Goal: Task Accomplishment & Management: Use online tool/utility

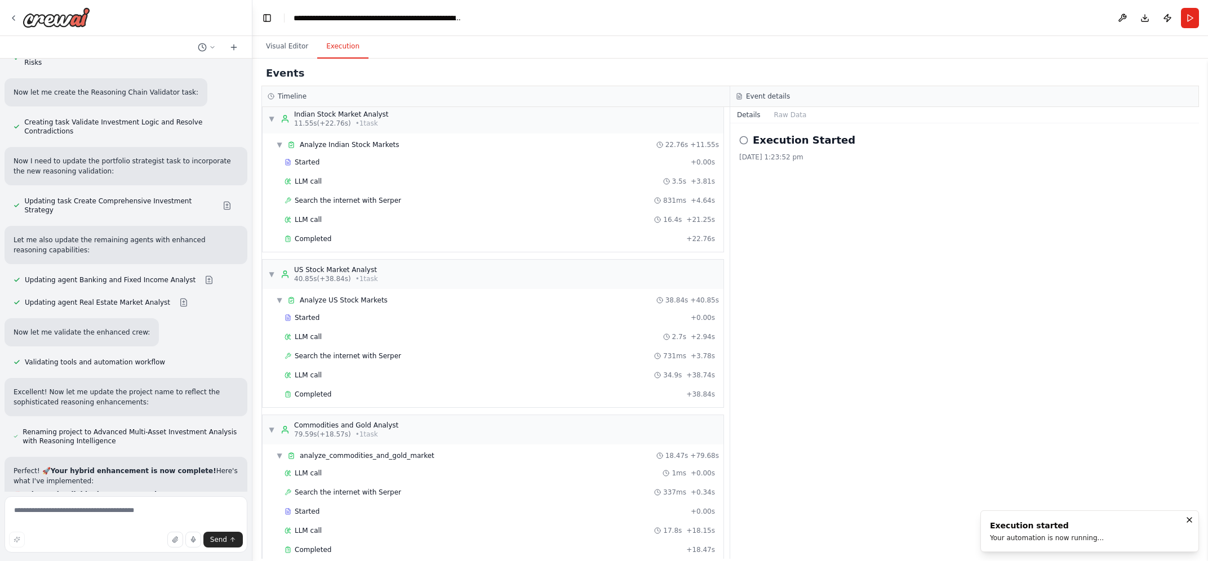
scroll to position [10206, 0]
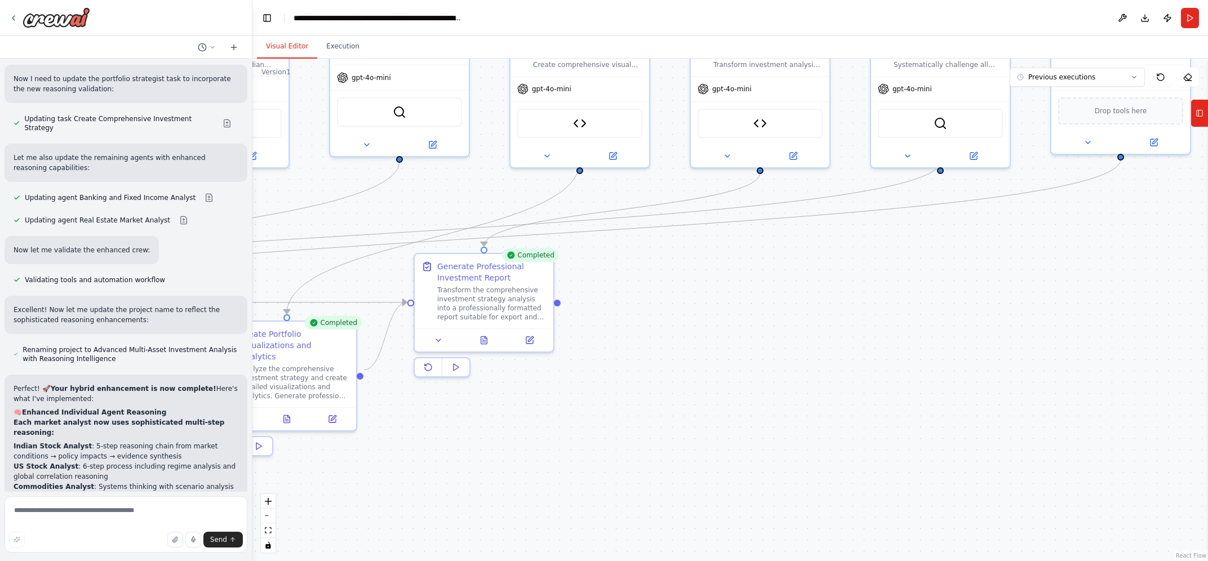
click at [277, 46] on button "Visual Editor" at bounding box center [287, 47] width 60 height 24
click at [486, 339] on icon at bounding box center [483, 338] width 9 height 9
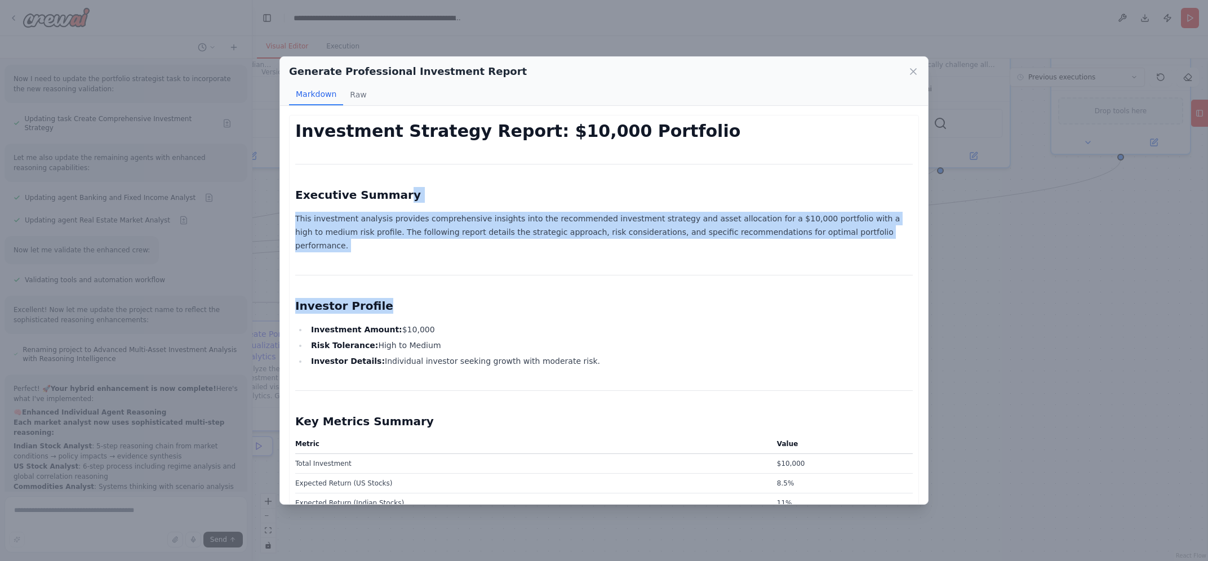
drag, startPoint x: 396, startPoint y: 205, endPoint x: 836, endPoint y: 286, distance: 448.0
click at [836, 298] on h2 "Investor Profile" at bounding box center [604, 306] width 618 height 16
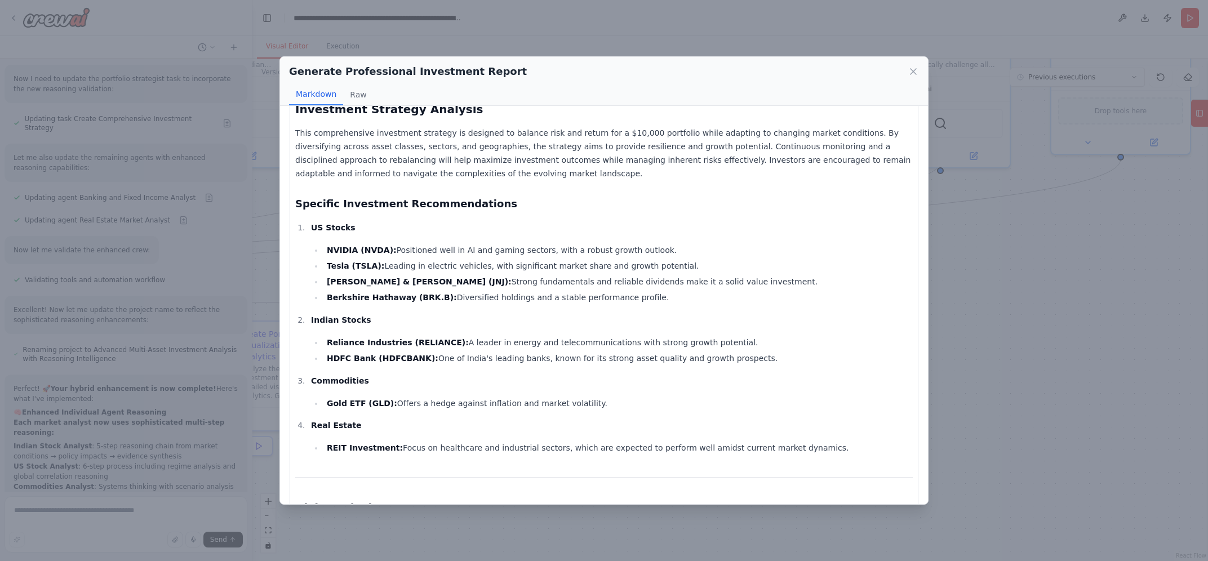
scroll to position [742, 0]
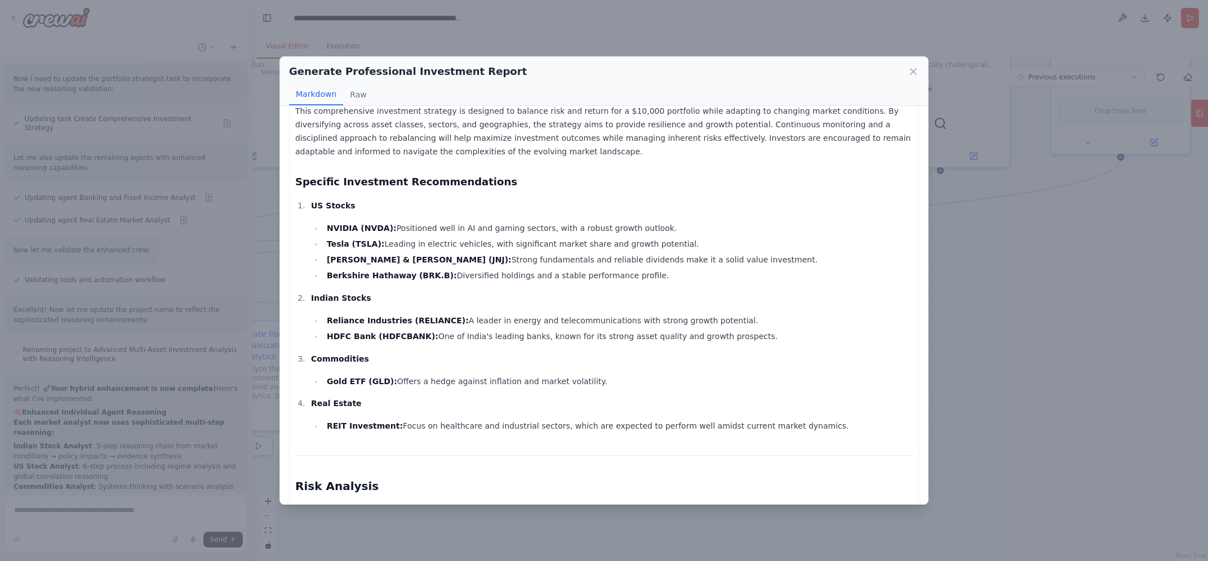
drag, startPoint x: 367, startPoint y: 216, endPoint x: 635, endPoint y: 272, distance: 273.9
click at [635, 272] on ul "NVIDIA (NVDA): Positioned well in AI and gaming sectors, with a robust growth o…" at bounding box center [612, 251] width 602 height 61
click at [635, 272] on li "Berkshire Hathaway (BRK.B): Diversified holdings and a stable performance profi…" at bounding box center [617, 276] width 589 height 14
drag, startPoint x: 635, startPoint y: 272, endPoint x: 318, endPoint y: 215, distance: 321.6
click at [318, 221] on ul "NVIDIA (NVDA): Positioned well in AI and gaming sectors, with a robust growth o…" at bounding box center [612, 251] width 602 height 61
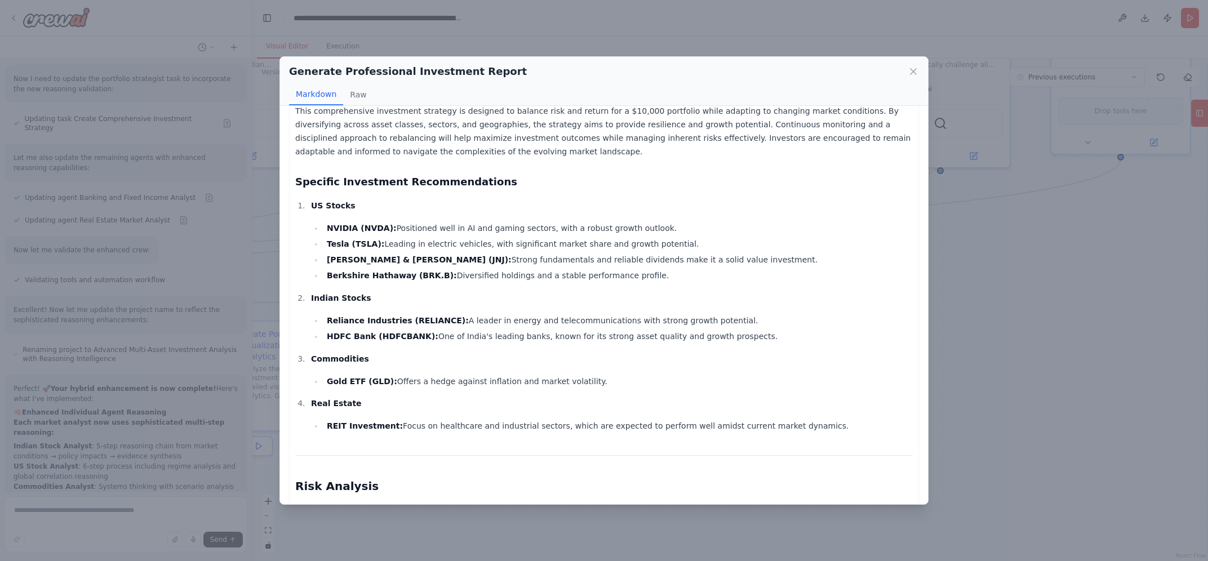
click at [323, 221] on li "NVIDIA (NVDA): Positioned well in AI and gaming sectors, with a robust growth o…" at bounding box center [617, 228] width 589 height 14
click at [402, 257] on ul "NVIDIA (NVDA): Positioned well in AI and gaming sectors, with a robust growth o…" at bounding box center [612, 251] width 602 height 61
drag, startPoint x: 424, startPoint y: 307, endPoint x: 731, endPoint y: 323, distance: 307.5
click at [731, 323] on ul "Reliance Industries (RELIANCE): A leader in energy and telecommunications with …" at bounding box center [612, 328] width 602 height 29
click at [731, 330] on li "HDFC Bank (HDFCBANK): One of India's leading banks, known for its strong asset …" at bounding box center [617, 337] width 589 height 14
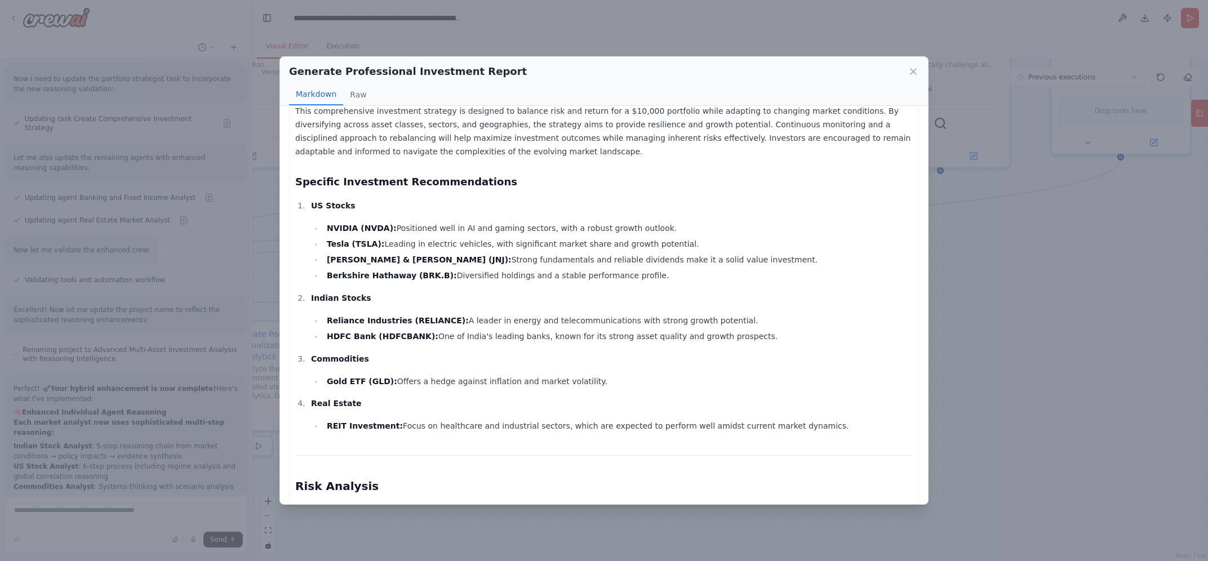
drag, startPoint x: 410, startPoint y: 373, endPoint x: 592, endPoint y: 366, distance: 182.7
click at [592, 365] on li "Commodities Gold ETF (GLD): Offers a hedge against inflation and market volatil…" at bounding box center [610, 370] width 605 height 36
drag, startPoint x: 402, startPoint y: 423, endPoint x: 798, endPoint y: 413, distance: 395.6
click at [799, 419] on li "REIT Investment: Focus on healthcare and industrial sectors, which are expected…" at bounding box center [617, 426] width 589 height 14
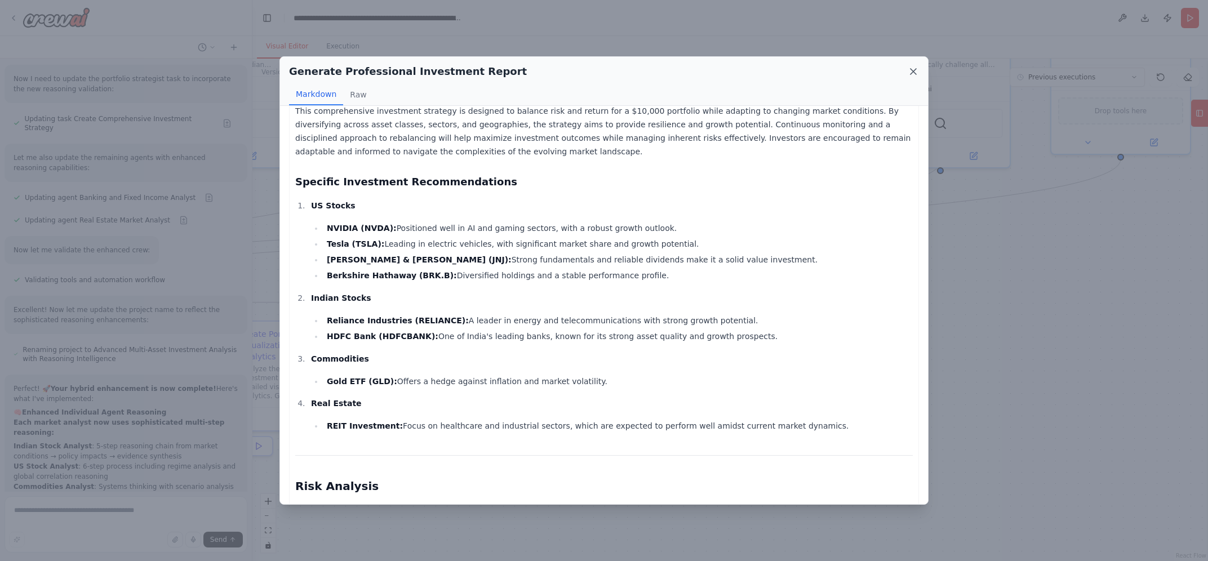
click at [913, 70] on icon at bounding box center [913, 71] width 11 height 11
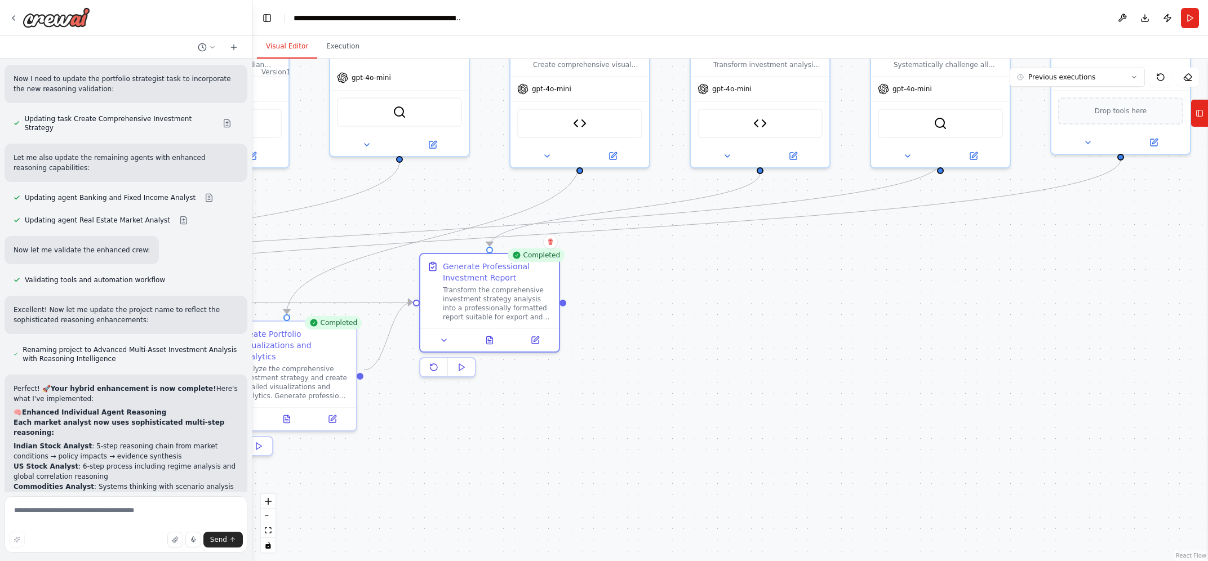
drag, startPoint x: 116, startPoint y: 277, endPoint x: 206, endPoint y: 325, distance: 102.3
drag, startPoint x: 206, startPoint y: 325, endPoint x: 17, endPoint y: 228, distance: 211.9
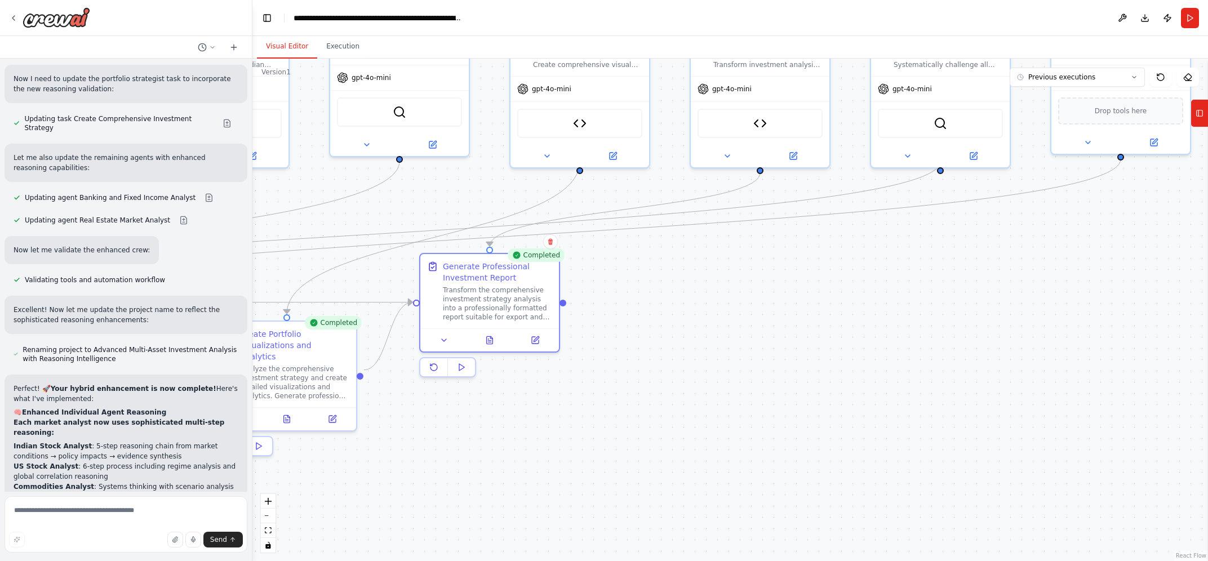
drag, startPoint x: 157, startPoint y: 447, endPoint x: 290, endPoint y: 438, distance: 132.7
drag, startPoint x: 114, startPoint y: 356, endPoint x: 171, endPoint y: 395, distance: 69.4
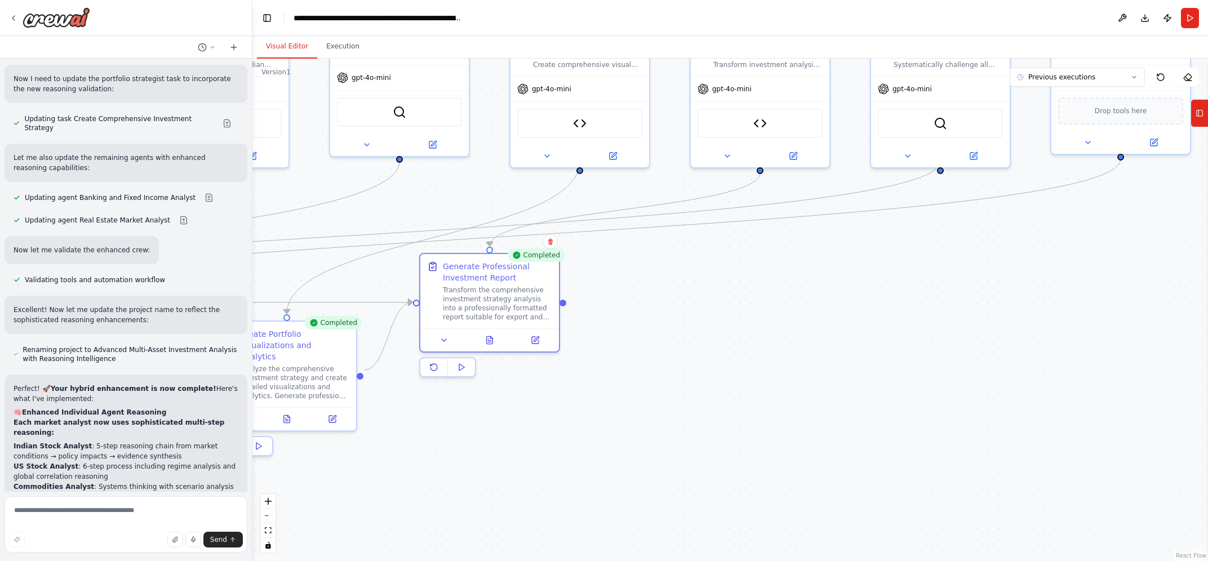
drag, startPoint x: 171, startPoint y: 395, endPoint x: 33, endPoint y: 369, distance: 141.0
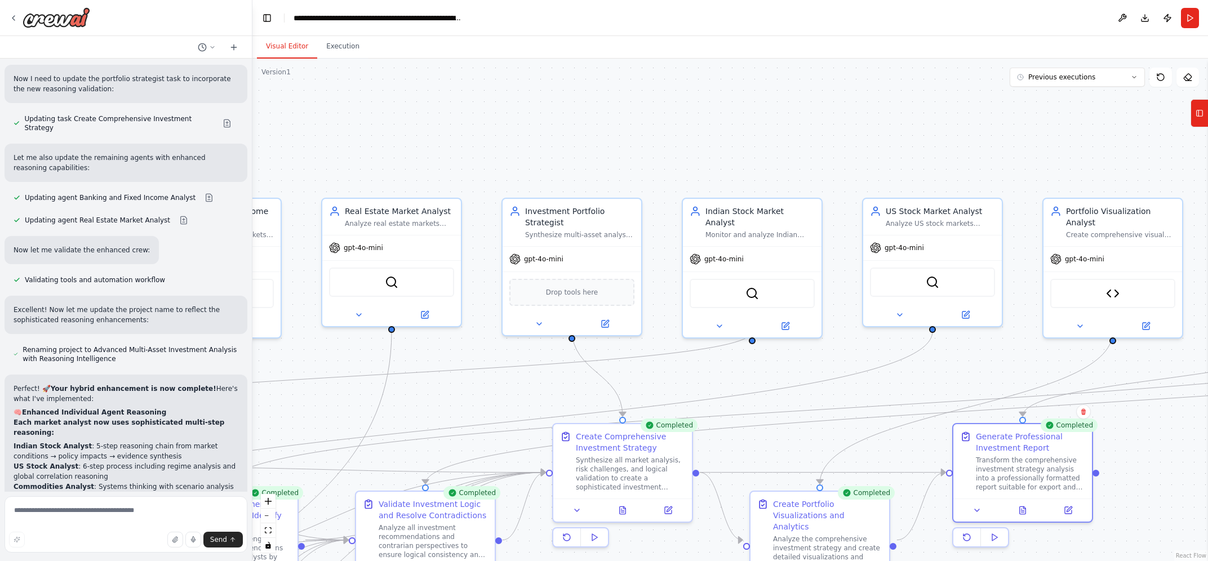
drag, startPoint x: 674, startPoint y: 266, endPoint x: 1198, endPoint y: 436, distance: 550.9
click at [1198, 436] on div ".deletable-edge-delete-btn { width: 20px; height: 20px; border: 0px solid #ffff…" at bounding box center [730, 310] width 956 height 503
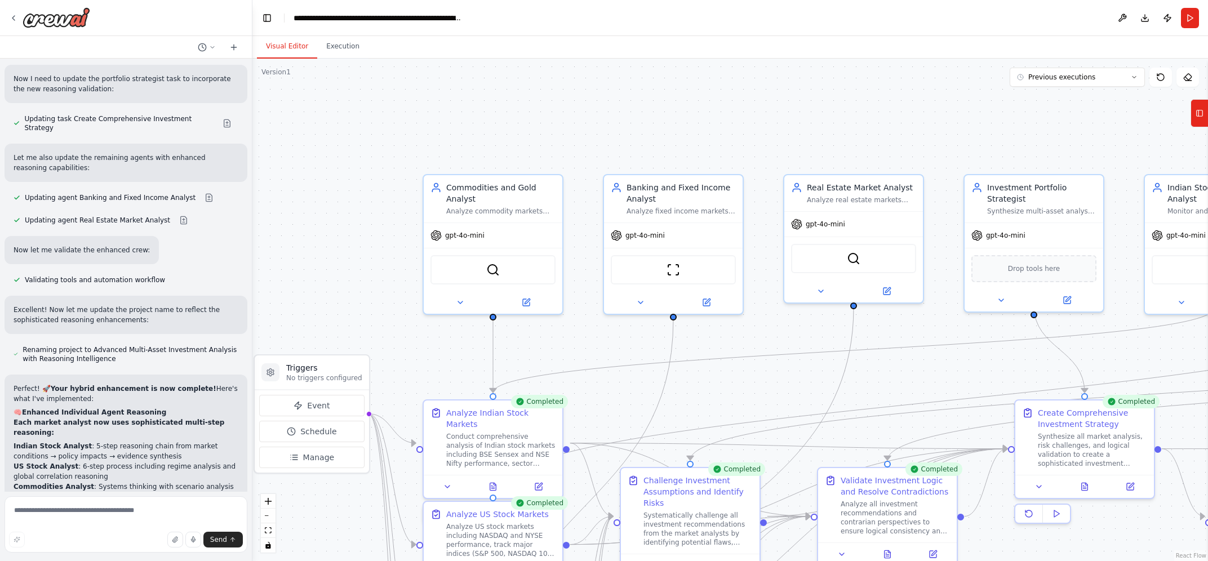
drag, startPoint x: 408, startPoint y: 149, endPoint x: 807, endPoint y: 109, distance: 401.5
click at [807, 109] on div ".deletable-edge-delete-btn { width: 20px; height: 20px; border: 0px solid #ffff…" at bounding box center [730, 310] width 956 height 503
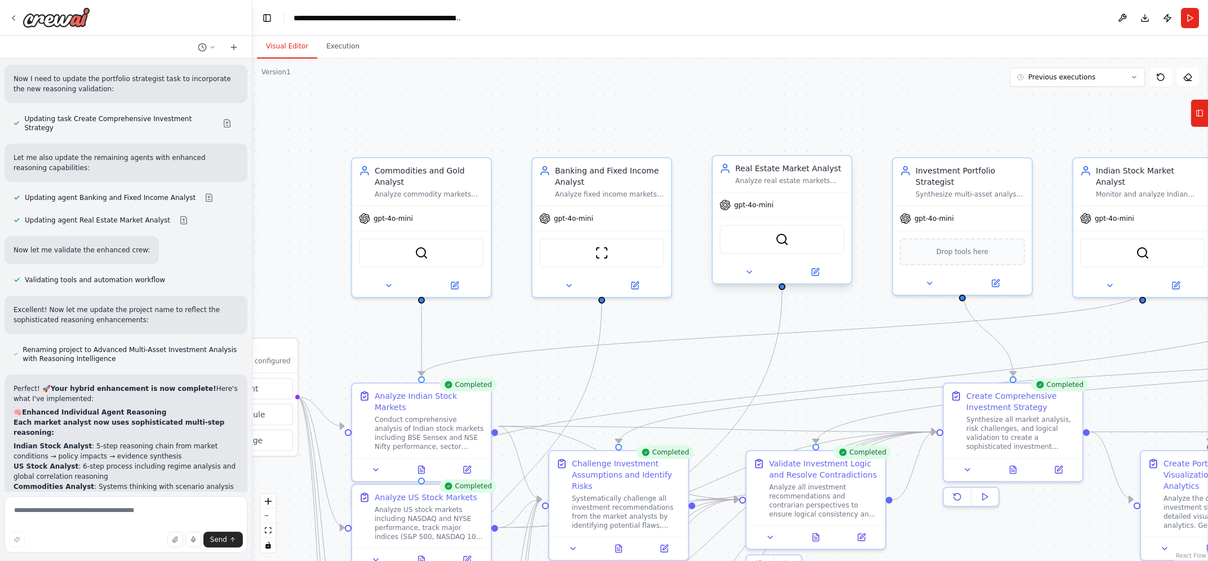
click at [772, 172] on div "Real Estate Market Analyst" at bounding box center [789, 168] width 109 height 11
click at [774, 186] on div "Real Estate Market Analyst Analyze real estate markets through systematic reaso…" at bounding box center [782, 174] width 139 height 36
click at [749, 271] on icon at bounding box center [749, 272] width 5 height 2
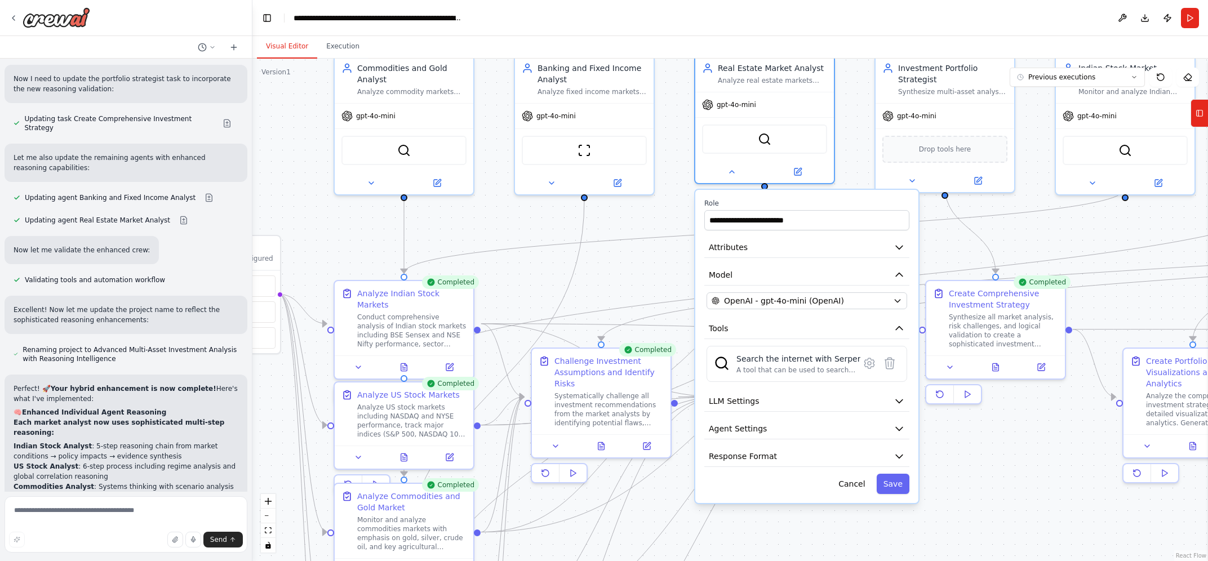
drag, startPoint x: 764, startPoint y: 116, endPoint x: 747, endPoint y: 13, distance: 104.0
click at [747, 59] on div ".deletable-edge-delete-btn { width: 20px; height: 20px; border: 0px solid #ffff…" at bounding box center [730, 310] width 956 height 503
click at [894, 404] on button "LLM Settings" at bounding box center [806, 401] width 205 height 21
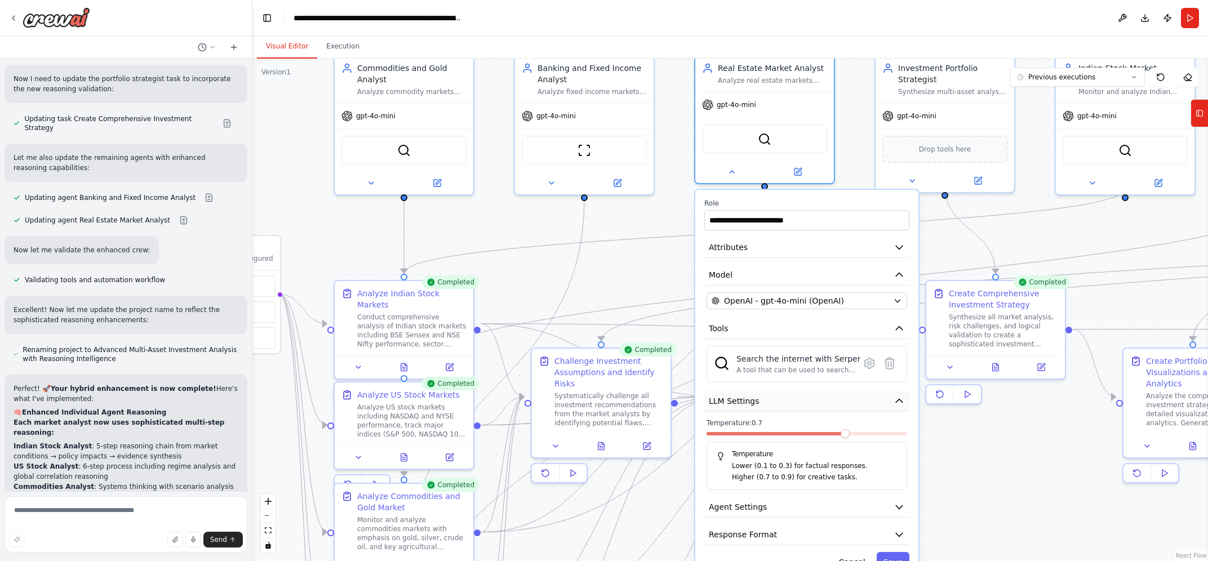
click at [894, 404] on button "LLM Settings" at bounding box center [806, 401] width 205 height 21
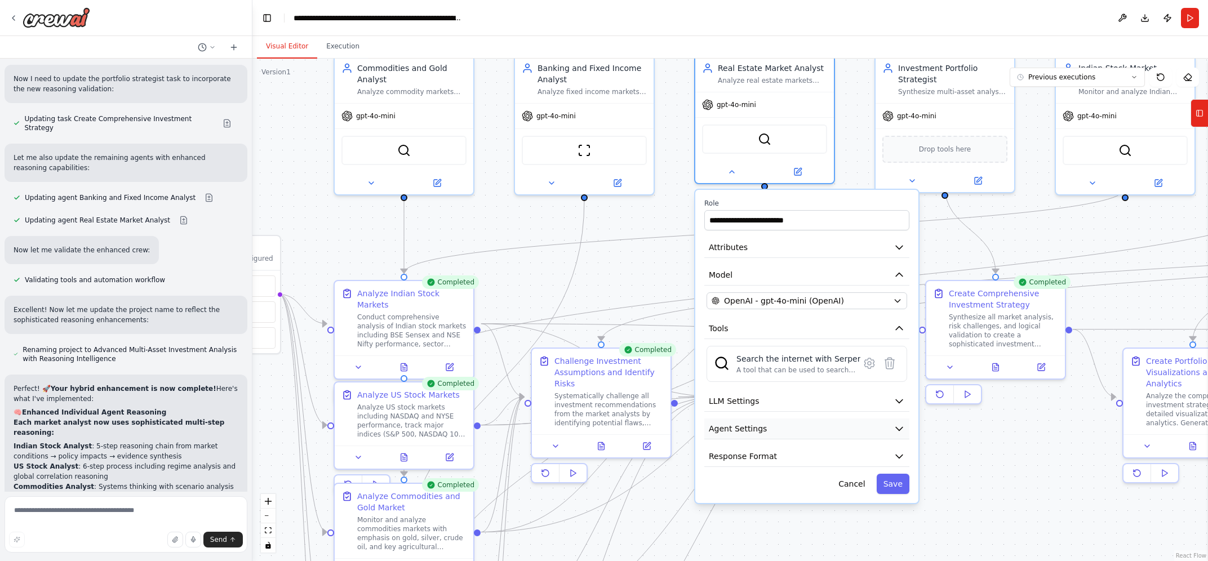
click at [903, 423] on icon "button" at bounding box center [899, 428] width 11 height 11
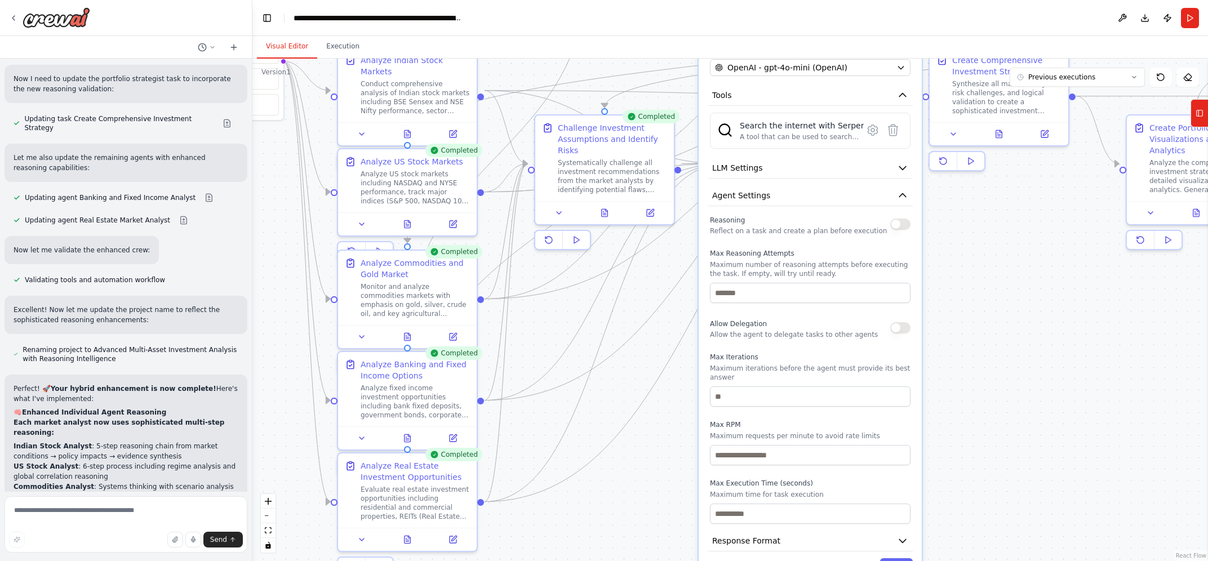
drag, startPoint x: 966, startPoint y: 464, endPoint x: 970, endPoint y: 230, distance: 233.3
click at [970, 230] on div ".deletable-edge-delete-btn { width: 20px; height: 20px; border: 0px solid #ffff…" at bounding box center [730, 310] width 956 height 503
click at [904, 191] on icon "button" at bounding box center [902, 195] width 11 height 11
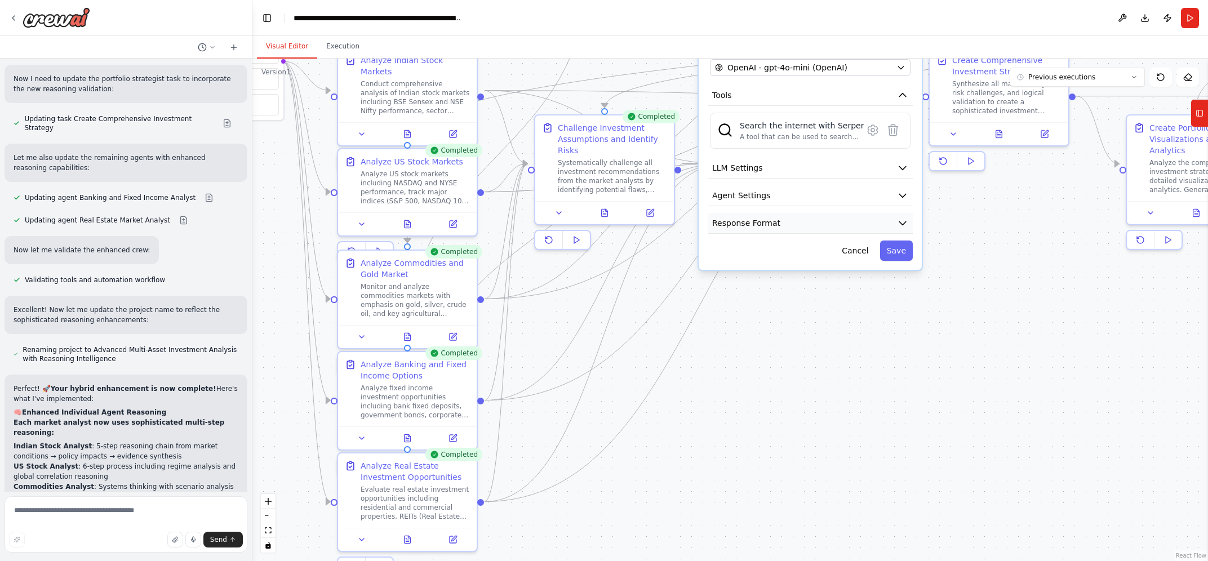
click at [905, 217] on icon "button" at bounding box center [902, 222] width 11 height 11
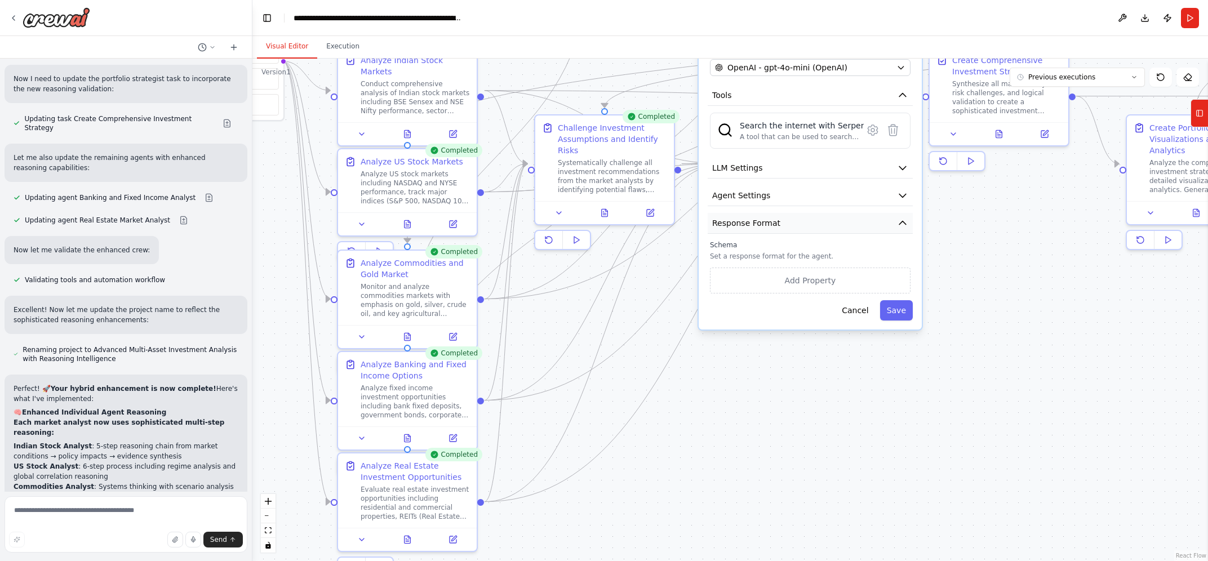
click at [905, 217] on icon "button" at bounding box center [902, 222] width 11 height 11
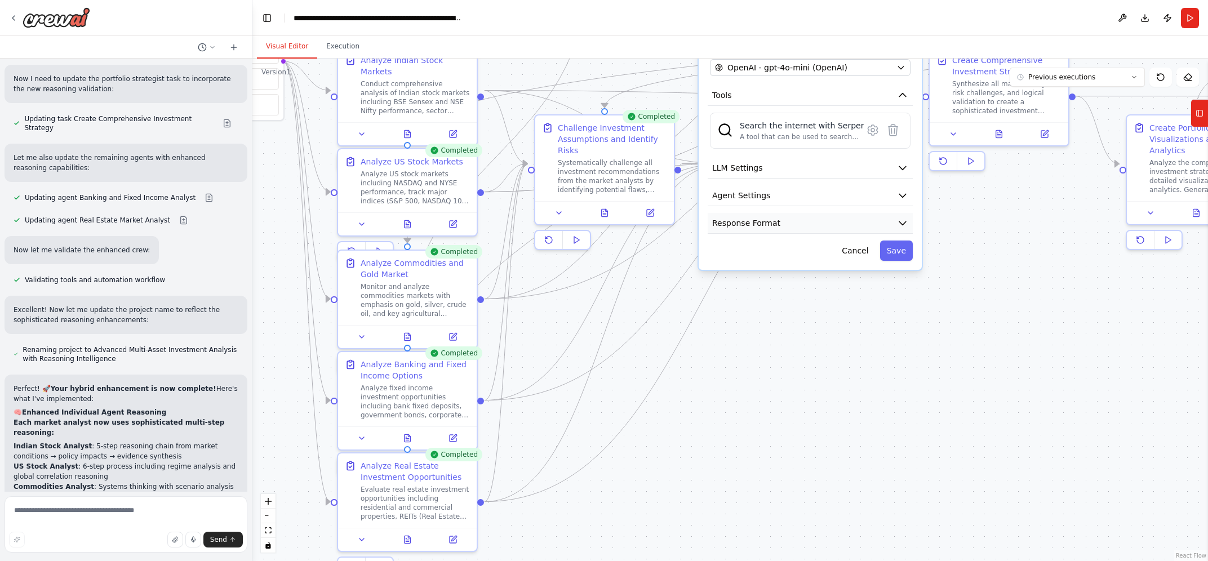
click at [905, 217] on icon "button" at bounding box center [902, 222] width 11 height 11
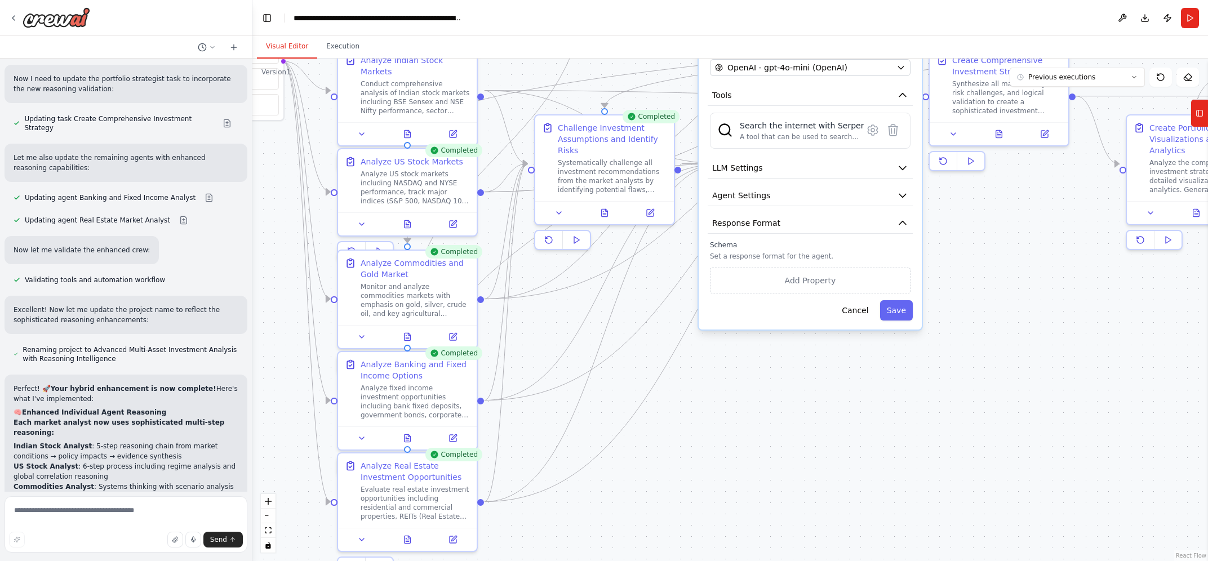
click at [969, 286] on div ".deletable-edge-delete-btn { width: 20px; height: 20px; border: 0px solid #ffff…" at bounding box center [730, 310] width 956 height 503
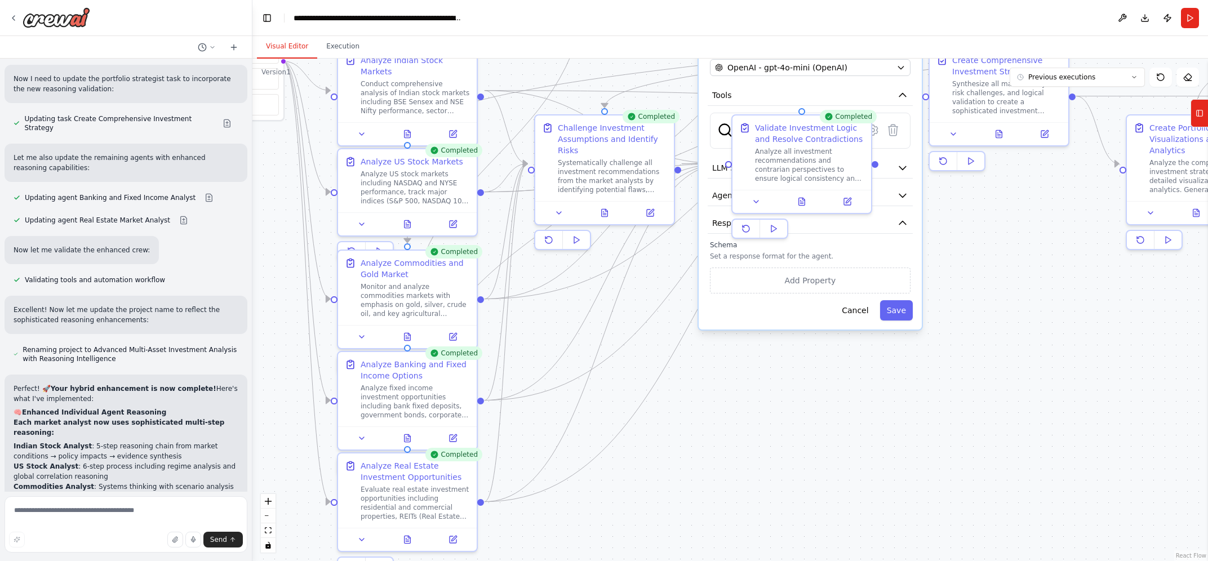
click at [982, 251] on div ".deletable-edge-delete-btn { width: 20px; height: 20px; border: 0px solid #ffff…" at bounding box center [730, 310] width 956 height 503
click at [861, 309] on button "Cancel" at bounding box center [855, 310] width 40 height 20
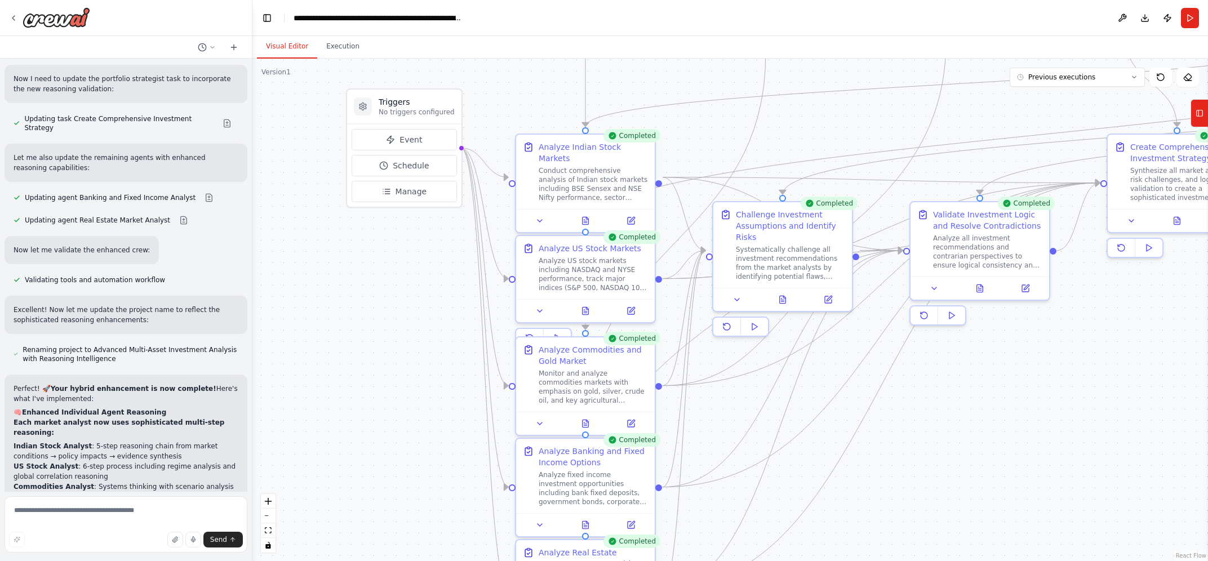
drag, startPoint x: 928, startPoint y: 266, endPoint x: 1106, endPoint y: 353, distance: 198.1
click at [1106, 353] on div ".deletable-edge-delete-btn { width: 20px; height: 20px; border: 0px solid #ffff…" at bounding box center [730, 310] width 956 height 503
click at [983, 287] on icon at bounding box center [980, 285] width 6 height 7
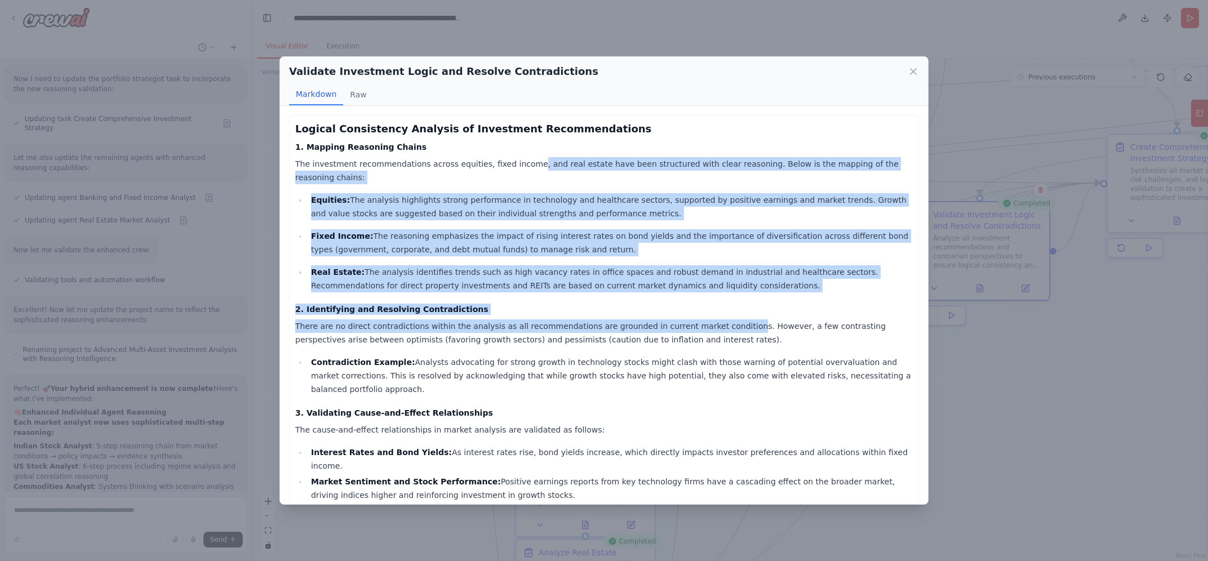
drag, startPoint x: 514, startPoint y: 161, endPoint x: 710, endPoint y: 309, distance: 245.0
click at [710, 319] on p "There are no direct contradictions within the analysis as all recommendations a…" at bounding box center [604, 332] width 618 height 27
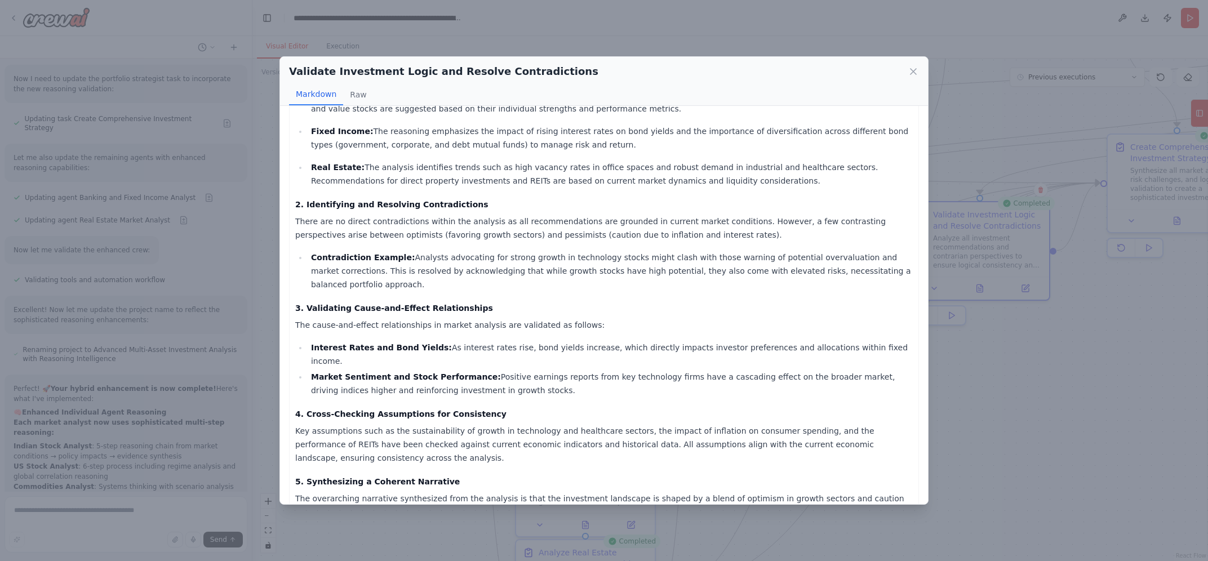
scroll to position [0, 0]
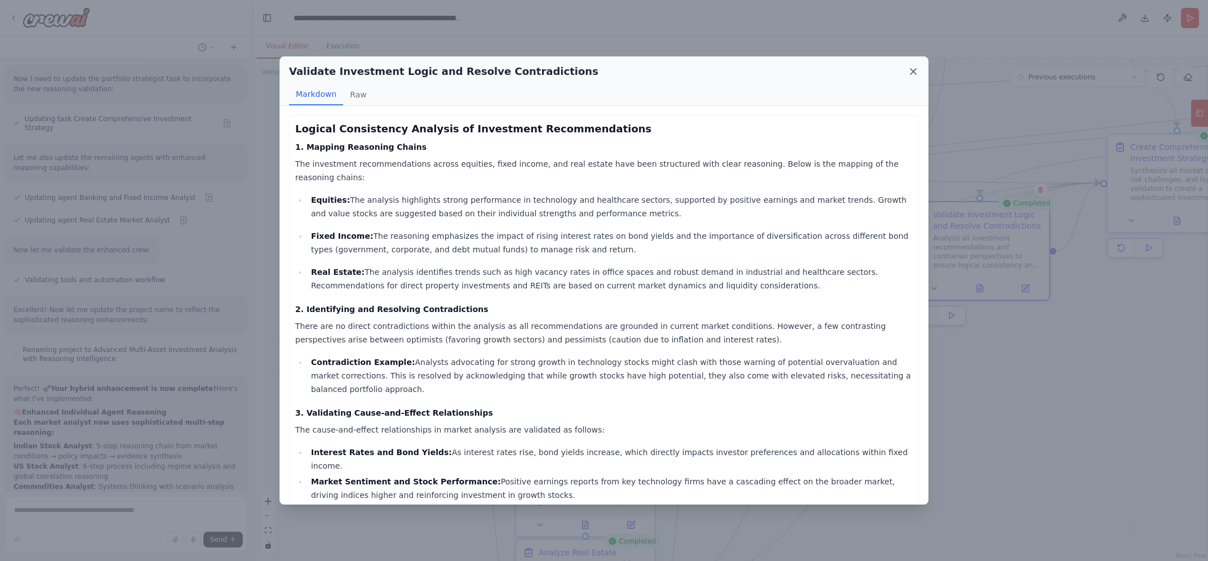
click at [911, 71] on icon at bounding box center [913, 71] width 11 height 11
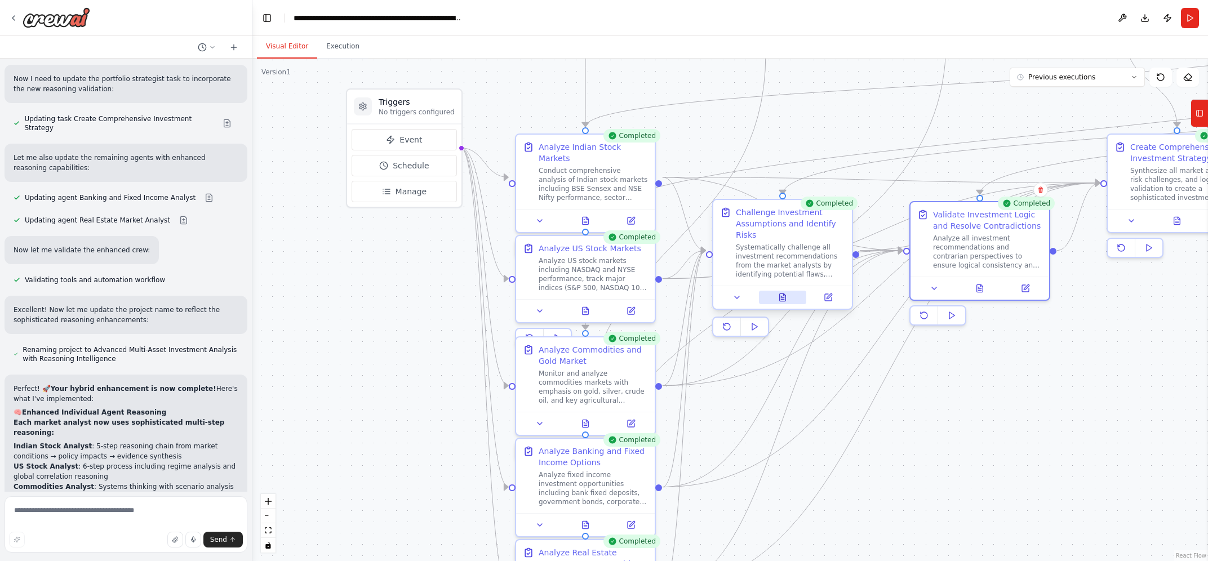
click at [783, 294] on icon at bounding box center [783, 297] width 6 height 7
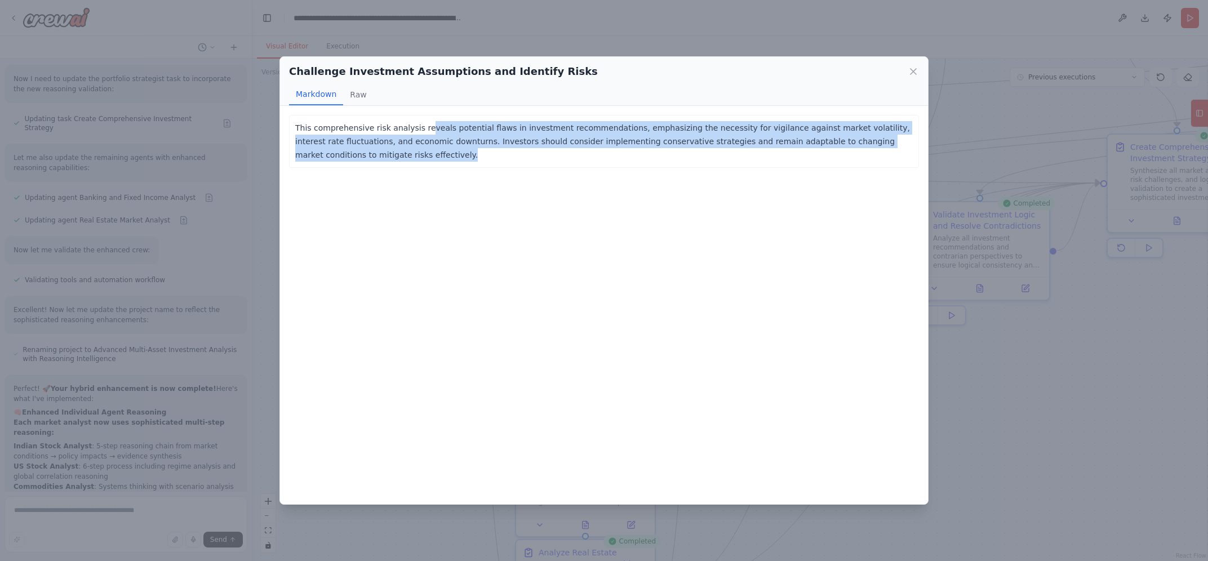
drag, startPoint x: 418, startPoint y: 130, endPoint x: 719, endPoint y: 153, distance: 302.3
click at [719, 153] on p "This comprehensive risk analysis reveals potential flaws in investment recommen…" at bounding box center [604, 141] width 618 height 41
drag, startPoint x: 719, startPoint y: 153, endPoint x: 339, endPoint y: 129, distance: 381.1
click at [339, 129] on p "This comprehensive risk analysis reveals potential flaws in investment recommen…" at bounding box center [604, 141] width 618 height 41
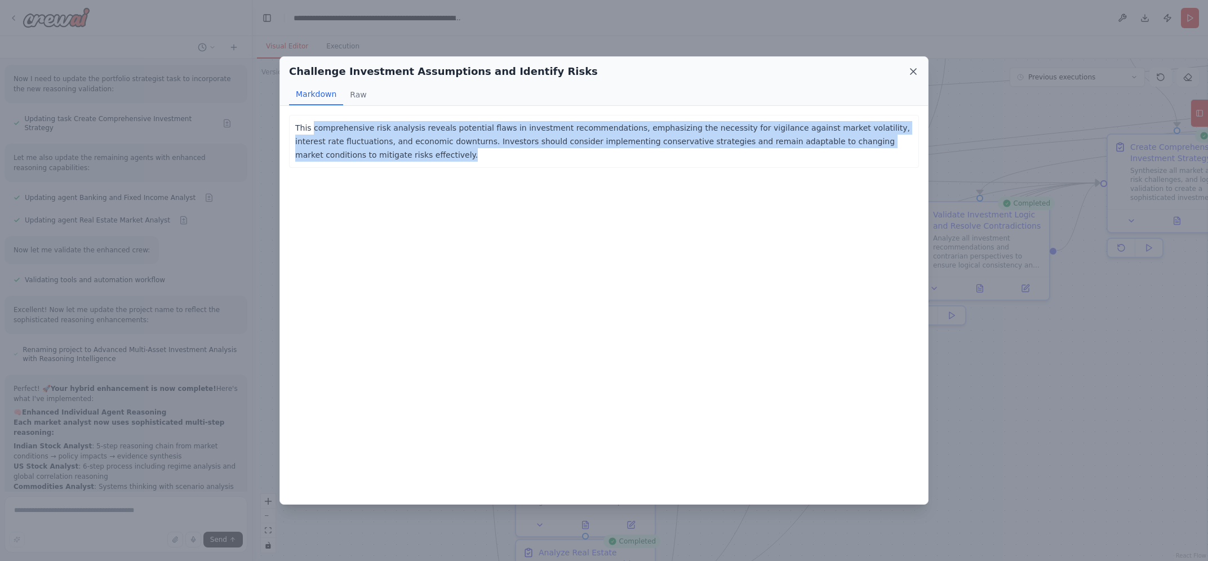
click at [914, 71] on icon at bounding box center [914, 72] width 6 height 6
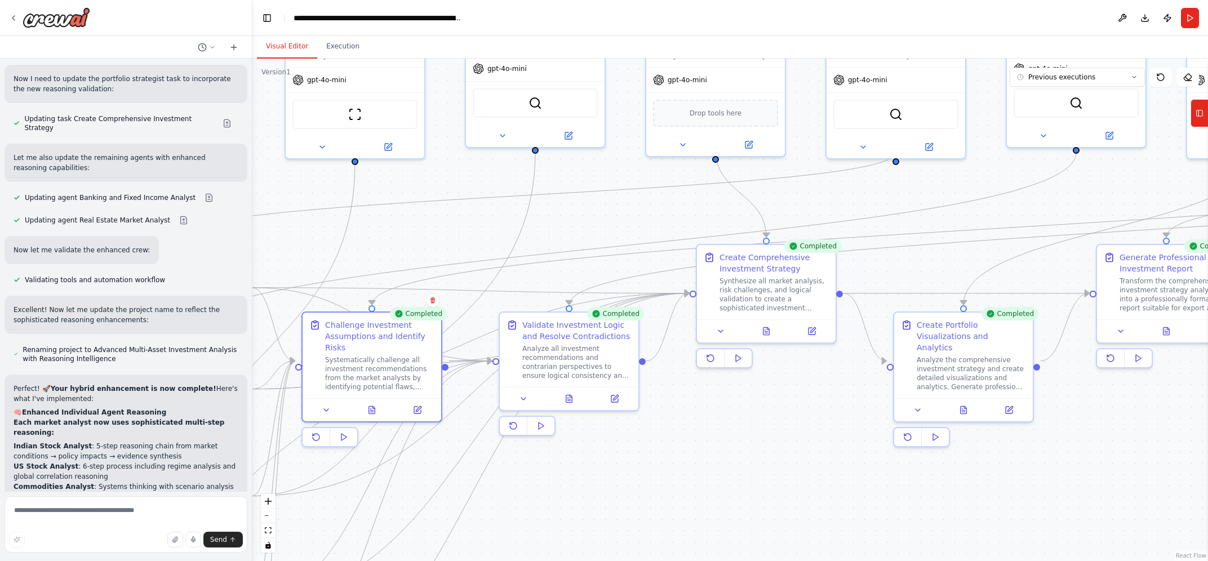
drag, startPoint x: 1069, startPoint y: 368, endPoint x: 658, endPoint y: 479, distance: 425.3
click at [658, 479] on div ".deletable-edge-delete-btn { width: 20px; height: 20px; border: 0px solid #ffff…" at bounding box center [730, 310] width 956 height 503
click at [767, 331] on icon at bounding box center [766, 328] width 6 height 7
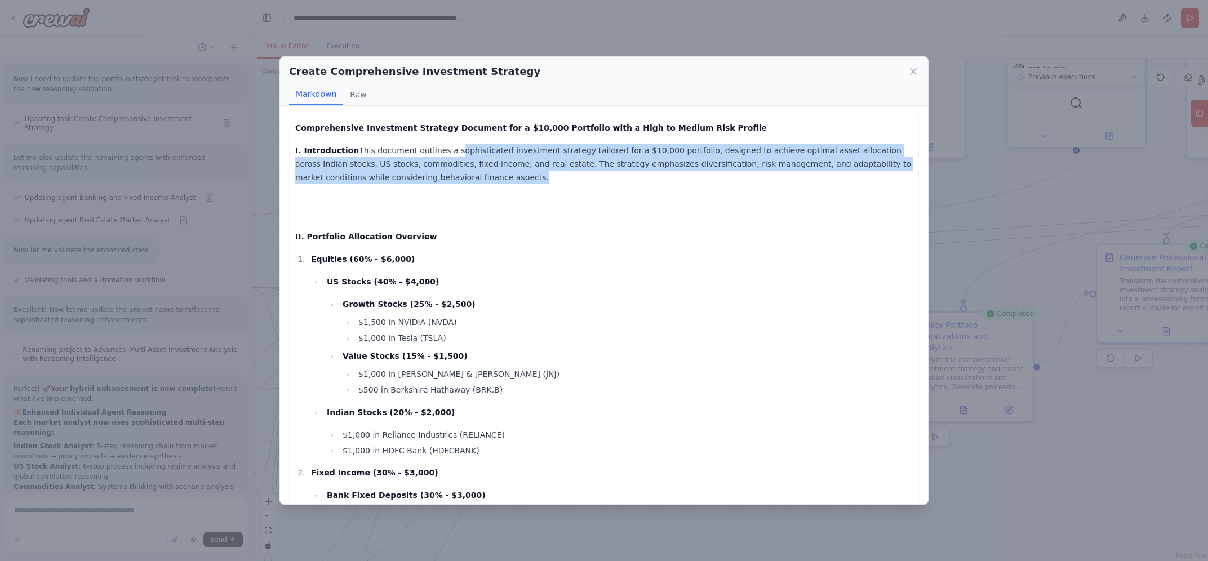
drag, startPoint x: 437, startPoint y: 154, endPoint x: 659, endPoint y: 196, distance: 225.8
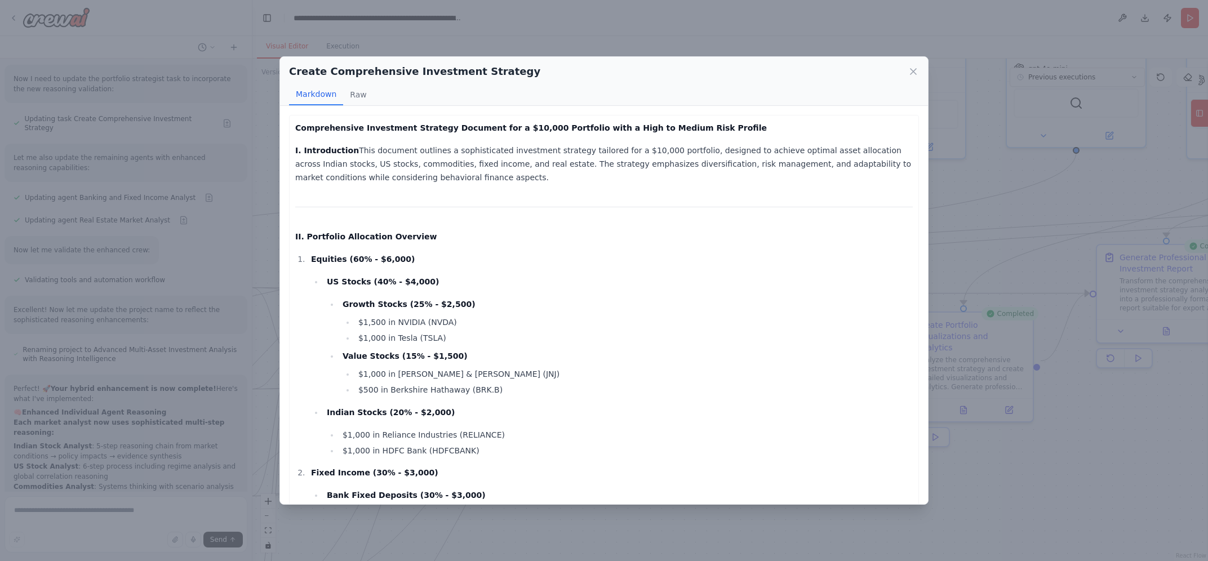
click at [911, 70] on icon at bounding box center [914, 72] width 6 height 6
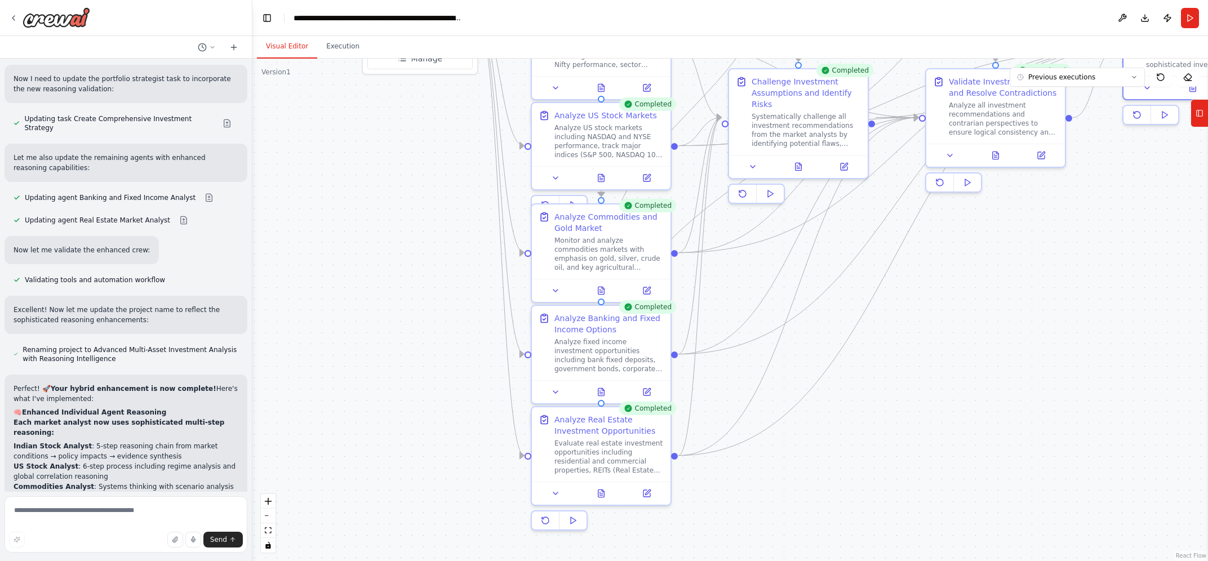
drag, startPoint x: 561, startPoint y: 222, endPoint x: 988, endPoint y: -21, distance: 491.1
click at [988, 59] on div ".deletable-edge-delete-btn { width: 20px; height: 20px; border: 0px solid #ffff…" at bounding box center [730, 310] width 956 height 503
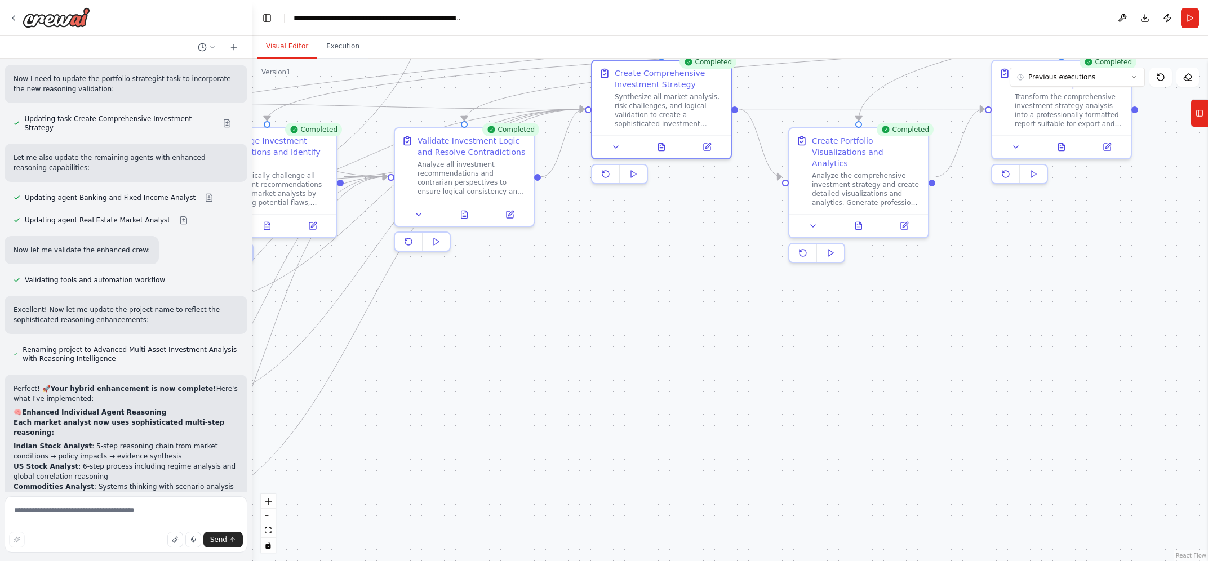
drag, startPoint x: 1020, startPoint y: 339, endPoint x: 488, endPoint y: 398, distance: 534.6
click at [488, 398] on div ".deletable-edge-delete-btn { width: 20px; height: 20px; border: 0px solid #ffff…" at bounding box center [730, 310] width 956 height 503
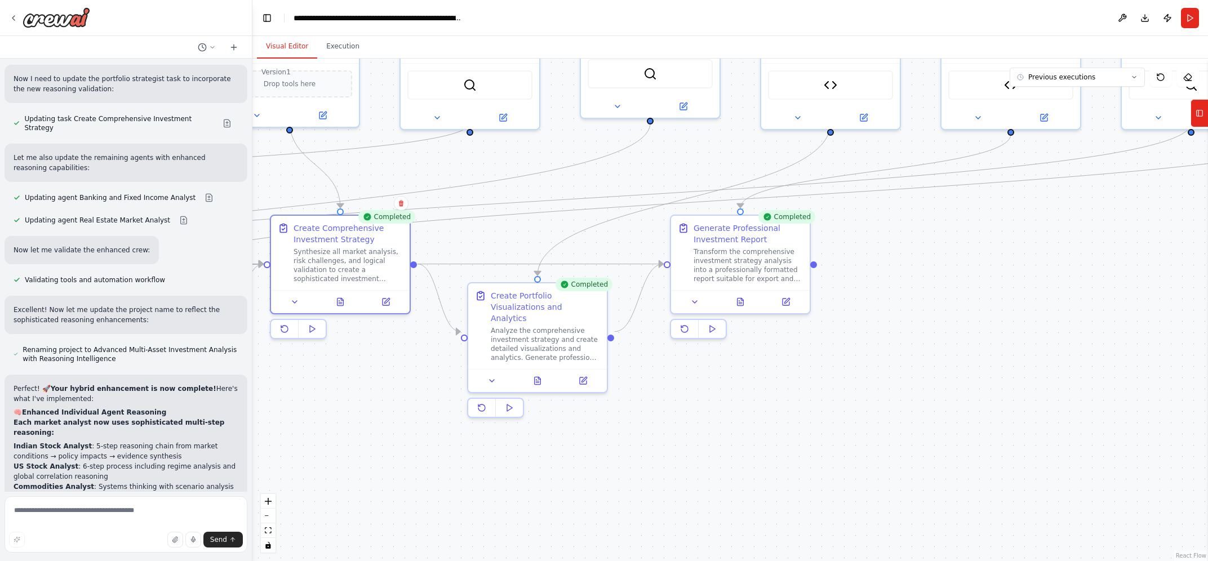
drag, startPoint x: 791, startPoint y: 371, endPoint x: 470, endPoint y: 526, distance: 356.6
click at [470, 526] on div ".deletable-edge-delete-btn { width: 20px; height: 20px; border: 0px solid #ffff…" at bounding box center [730, 310] width 956 height 503
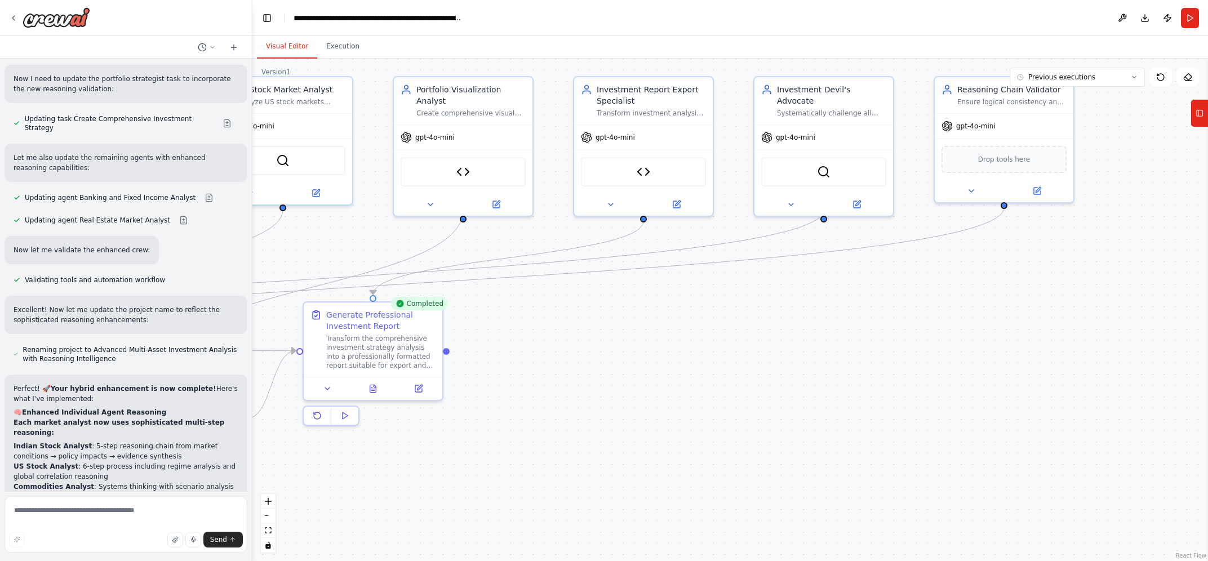
drag, startPoint x: 951, startPoint y: 260, endPoint x: 583, endPoint y: 347, distance: 377.5
click at [583, 347] on div ".deletable-edge-delete-btn { width: 20px; height: 20px; border: 0px solid #ffff…" at bounding box center [730, 310] width 956 height 503
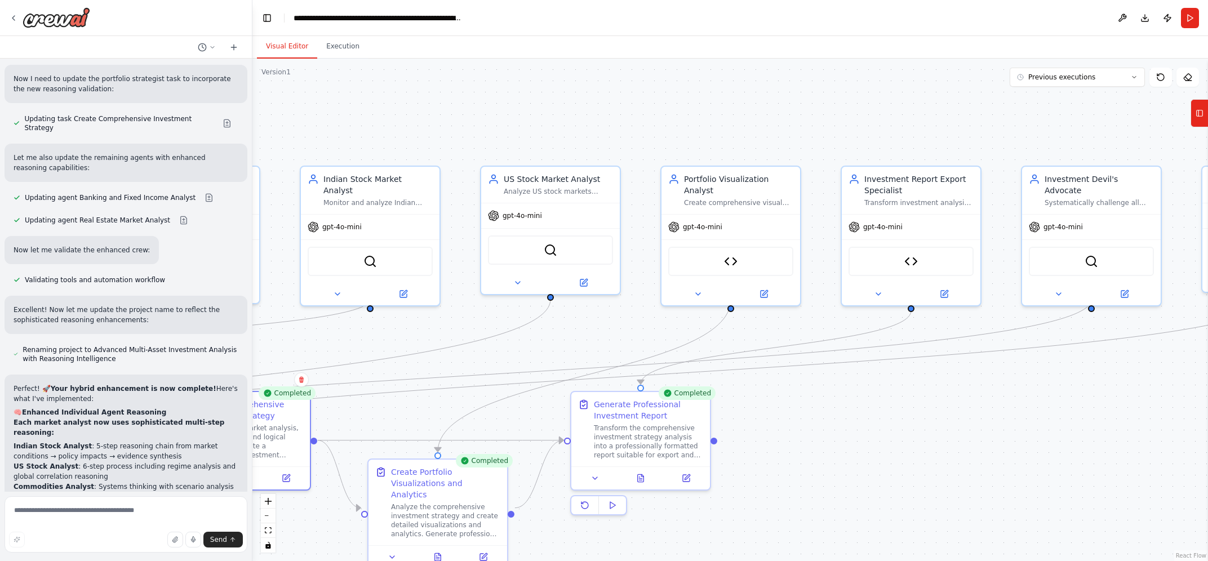
drag, startPoint x: 371, startPoint y: 239, endPoint x: 638, endPoint y: 329, distance: 282.2
click at [638, 329] on div ".deletable-edge-delete-btn { width: 20px; height: 20px; border: 0px solid #ffff…" at bounding box center [730, 310] width 956 height 503
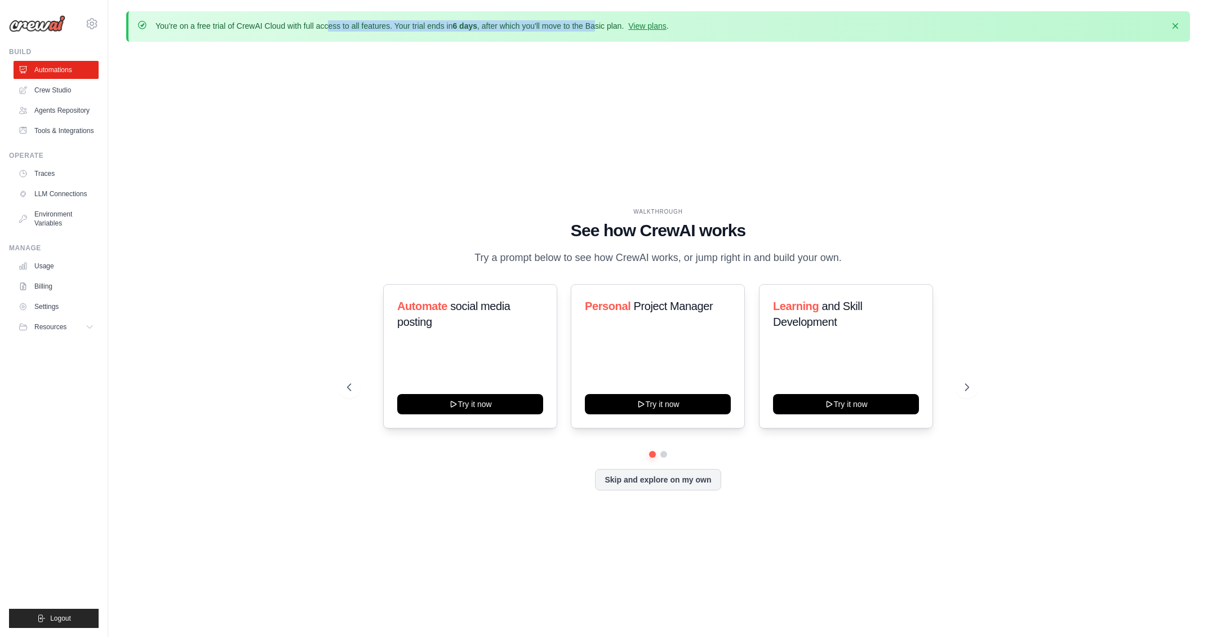
drag, startPoint x: 250, startPoint y: 30, endPoint x: 597, endPoint y: 42, distance: 346.7
click at [597, 42] on div "You're on a free trial of CrewAI Cloud with full access to all features. Your t…" at bounding box center [658, 338] width 1100 height 654
click at [556, 79] on div "WALKTHROUGH See how [PERSON_NAME] works Try a prompt below to see how [PERSON_N…" at bounding box center [658, 358] width 1064 height 614
drag, startPoint x: 599, startPoint y: 255, endPoint x: 900, endPoint y: 249, distance: 300.9
click at [900, 249] on div "WALKTHROUGH See how [PERSON_NAME] works Try a prompt below to see how [PERSON_N…" at bounding box center [658, 236] width 622 height 59
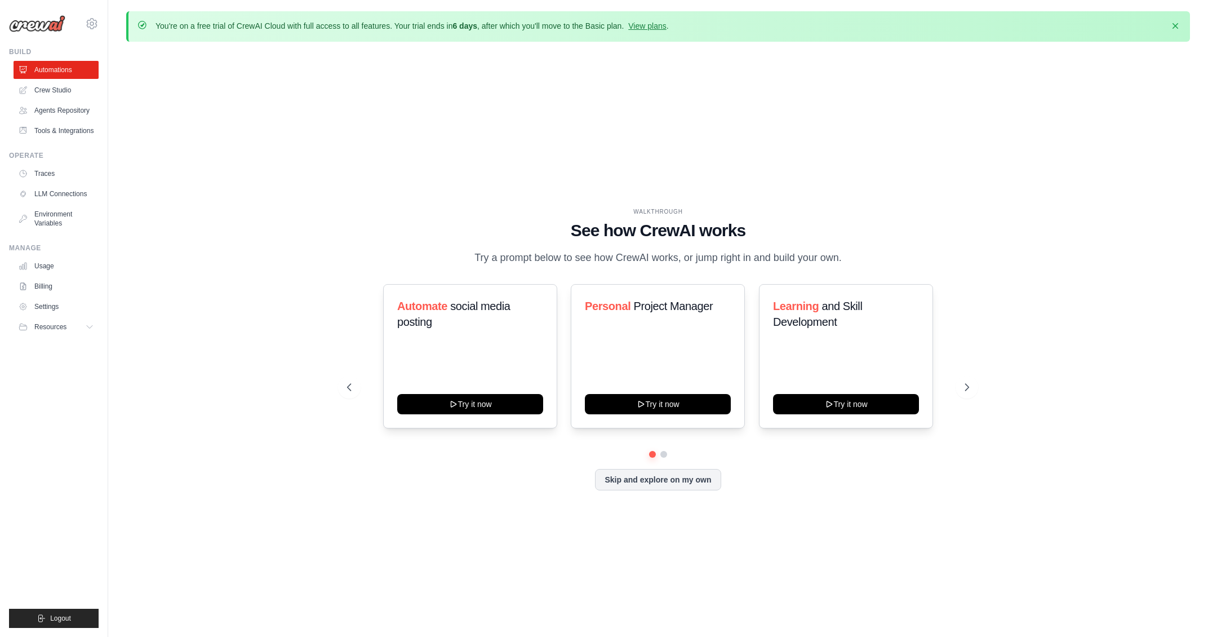
click at [881, 206] on div "WALKTHROUGH See how [PERSON_NAME] works Try a prompt below to see how [PERSON_N…" at bounding box center [658, 358] width 1064 height 614
drag, startPoint x: 845, startPoint y: 252, endPoint x: 467, endPoint y: 251, distance: 378.1
click at [467, 251] on div "WALKTHROUGH See how [PERSON_NAME] works Try a prompt below to see how [PERSON_N…" at bounding box center [658, 236] width 622 height 59
click at [967, 384] on icon at bounding box center [968, 387] width 3 height 7
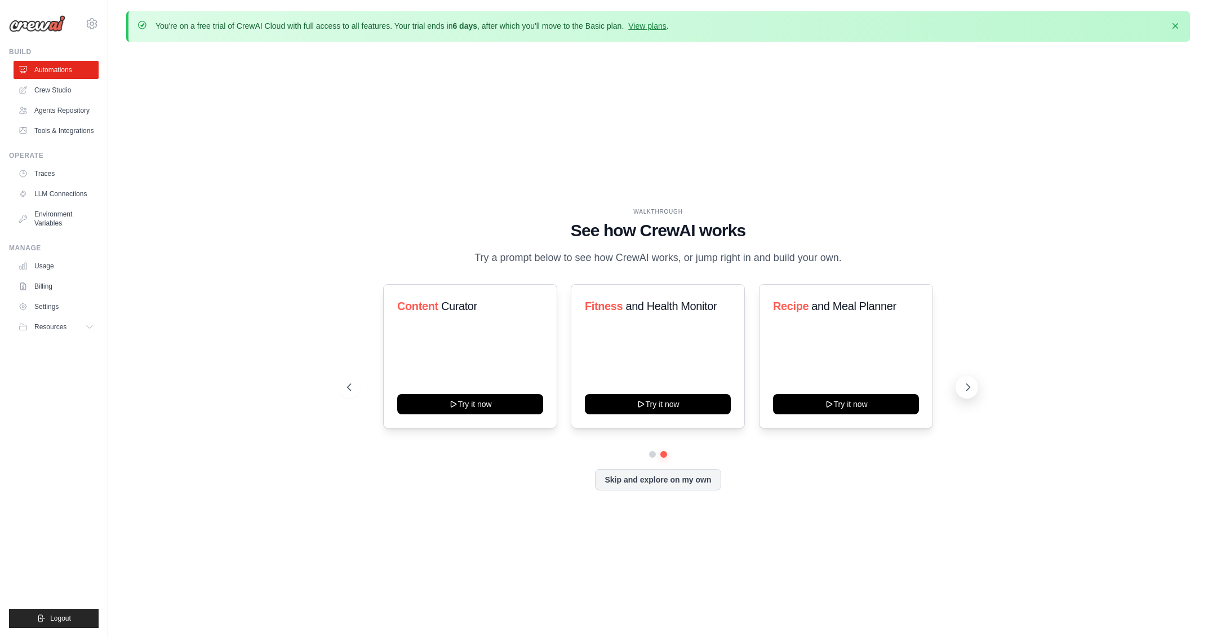
click at [967, 388] on icon at bounding box center [967, 386] width 11 height 11
click at [963, 386] on icon at bounding box center [967, 386] width 11 height 11
click at [643, 477] on button "Skip and explore on my own" at bounding box center [658, 478] width 126 height 21
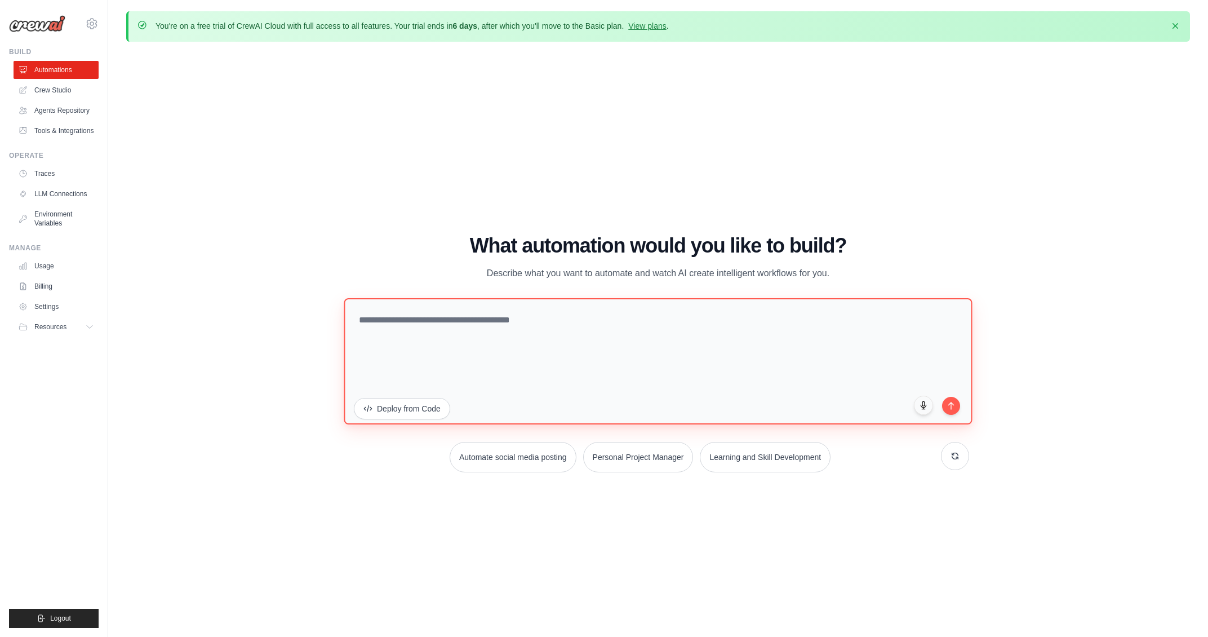
click at [405, 321] on textarea at bounding box center [658, 361] width 628 height 126
click at [432, 323] on textarea at bounding box center [658, 361] width 628 height 126
click at [51, 117] on link "Agents Repository" at bounding box center [57, 110] width 85 height 18
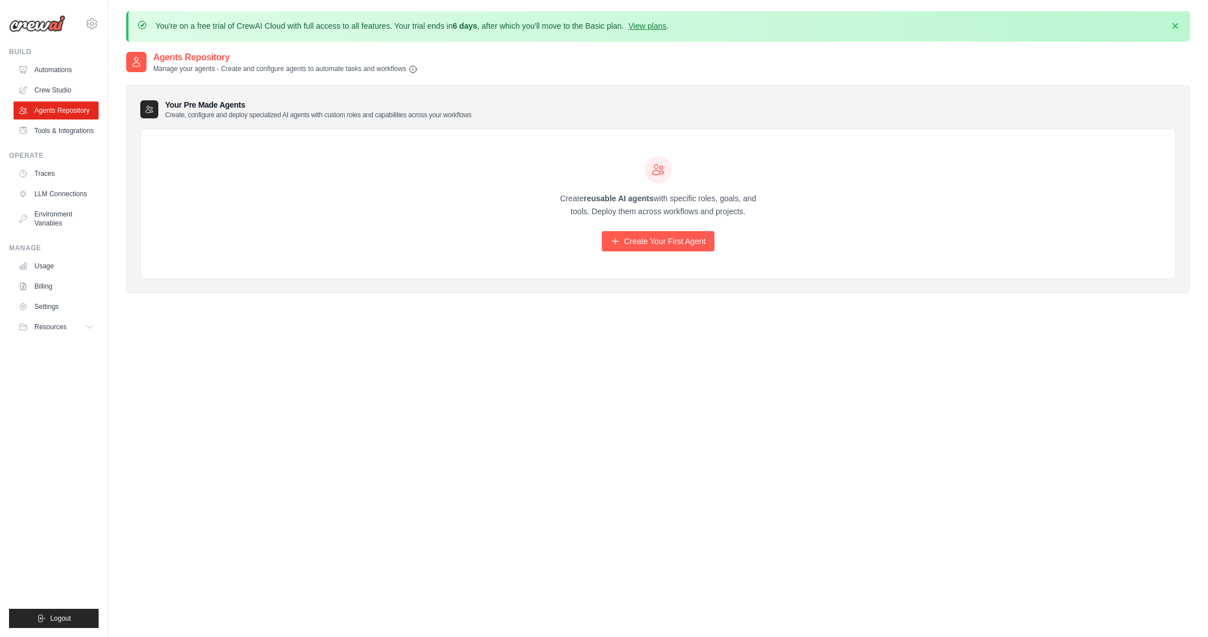
drag, startPoint x: 607, startPoint y: 198, endPoint x: 820, endPoint y: 221, distance: 213.7
click at [820, 221] on div "Create reusable AI agents with specific roles, goals, and tools. Deploy them ac…" at bounding box center [658, 204] width 1034 height 150
click at [638, 241] on link "Create Your First Agent" at bounding box center [658, 241] width 113 height 20
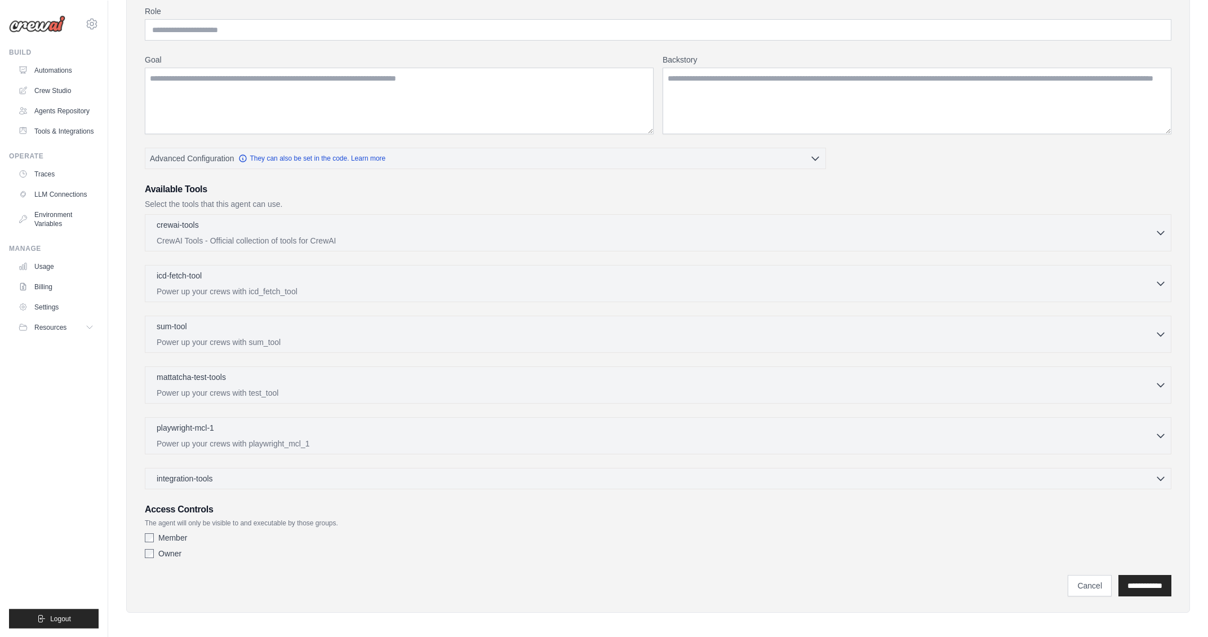
scroll to position [144, 0]
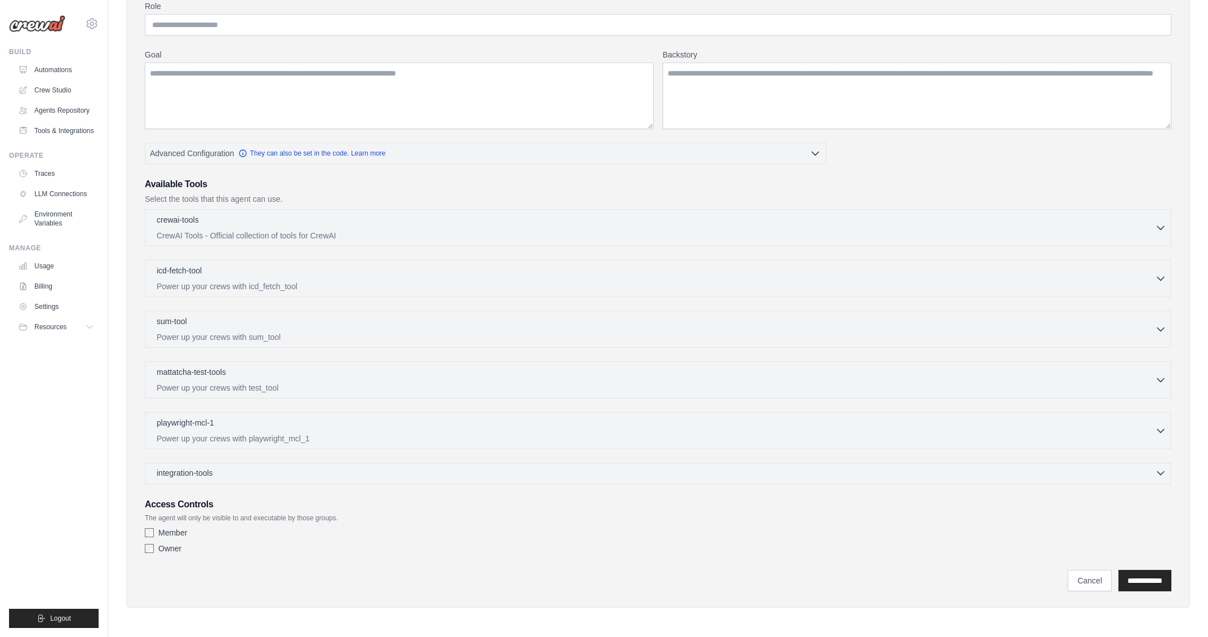
click at [1160, 475] on icon "button" at bounding box center [1160, 472] width 11 height 11
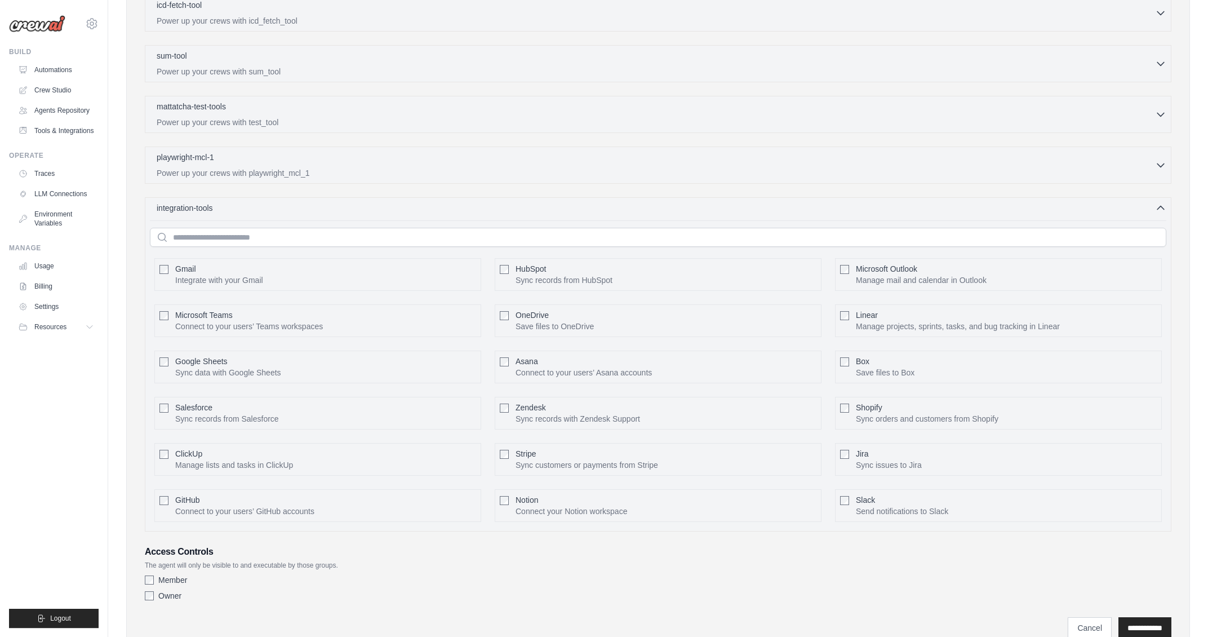
scroll to position [458, 0]
